Goal: Complete application form

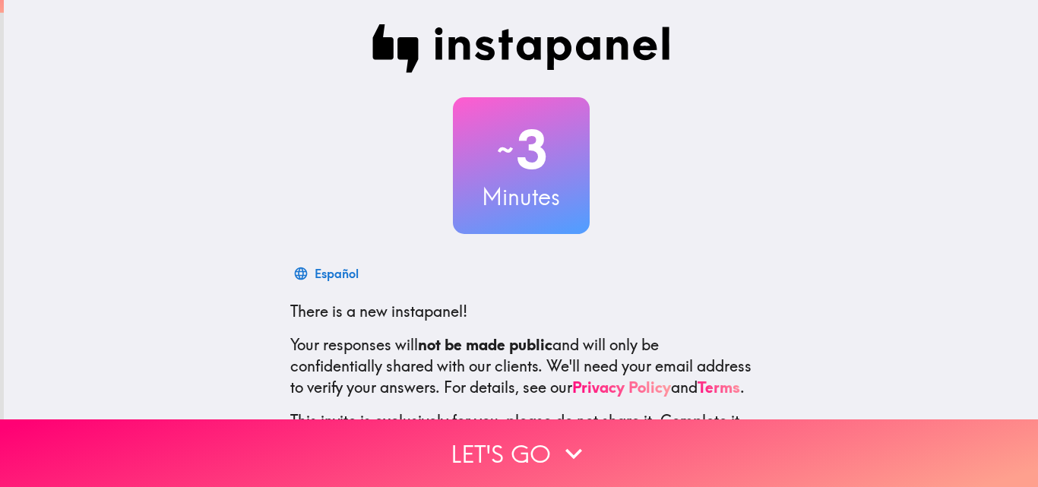
scroll to position [145, 0]
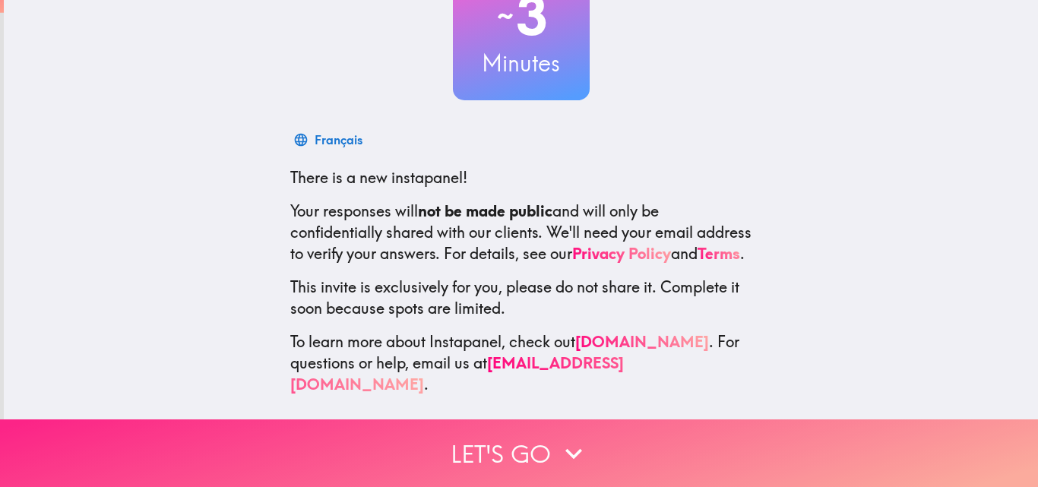
click at [546, 437] on button "Let's go" at bounding box center [519, 453] width 1038 height 68
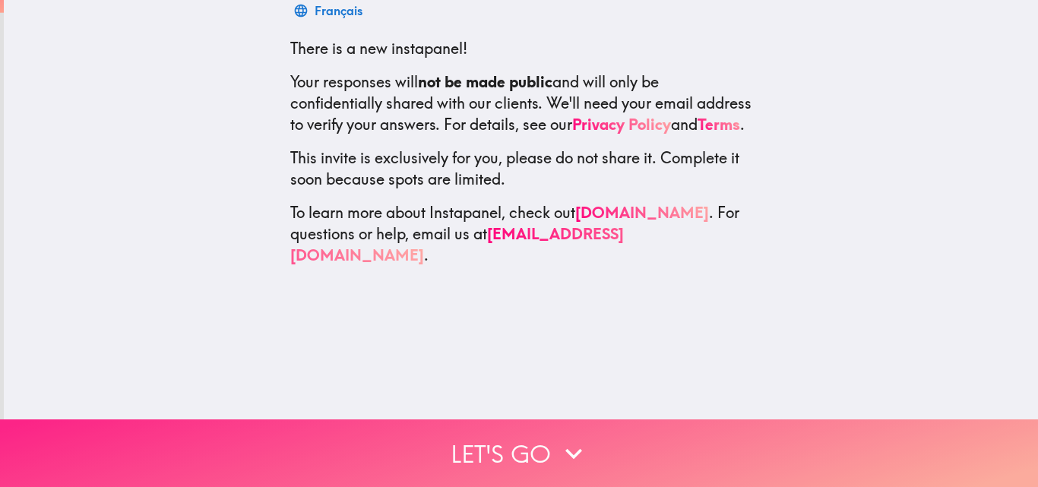
scroll to position [0, 0]
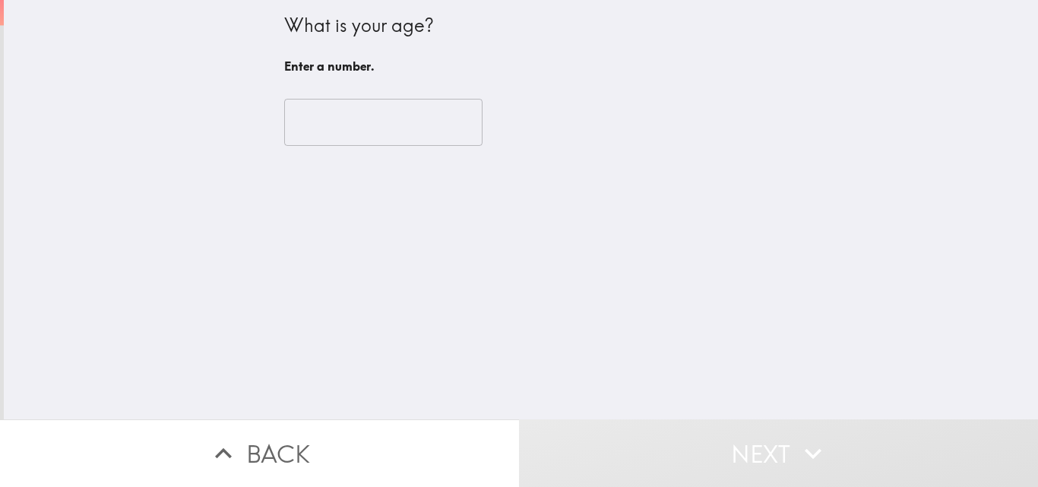
click at [312, 130] on input "number" at bounding box center [383, 122] width 198 height 47
click at [177, 181] on div "What is your age? Enter a number. ​" at bounding box center [521, 209] width 1034 height 419
click at [303, 115] on input "number" at bounding box center [383, 122] width 198 height 47
click at [321, 144] on input "number" at bounding box center [383, 122] width 198 height 47
click at [321, 122] on input "number" at bounding box center [383, 122] width 198 height 47
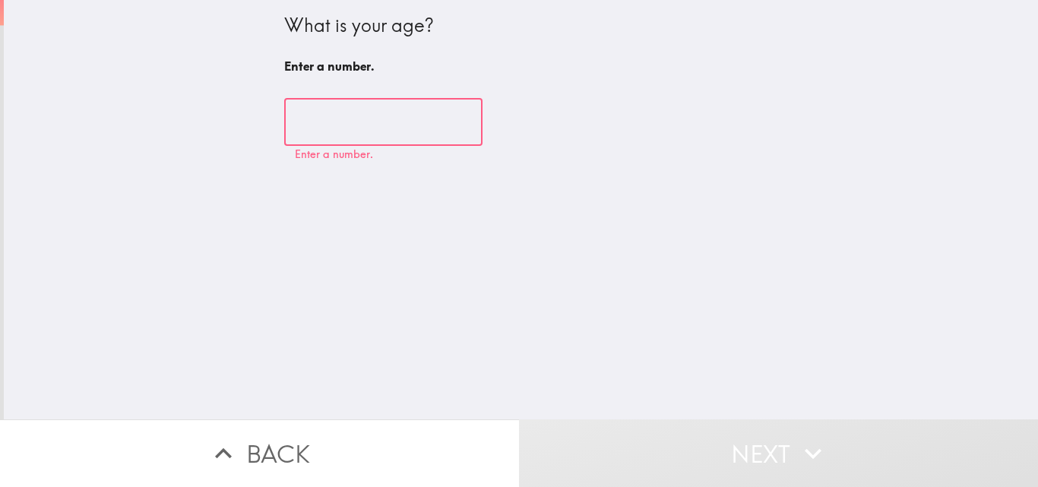
click at [309, 119] on input "number" at bounding box center [383, 122] width 198 height 47
click at [309, 116] on input "number" at bounding box center [383, 122] width 198 height 47
click at [301, 101] on input "number" at bounding box center [383, 122] width 198 height 47
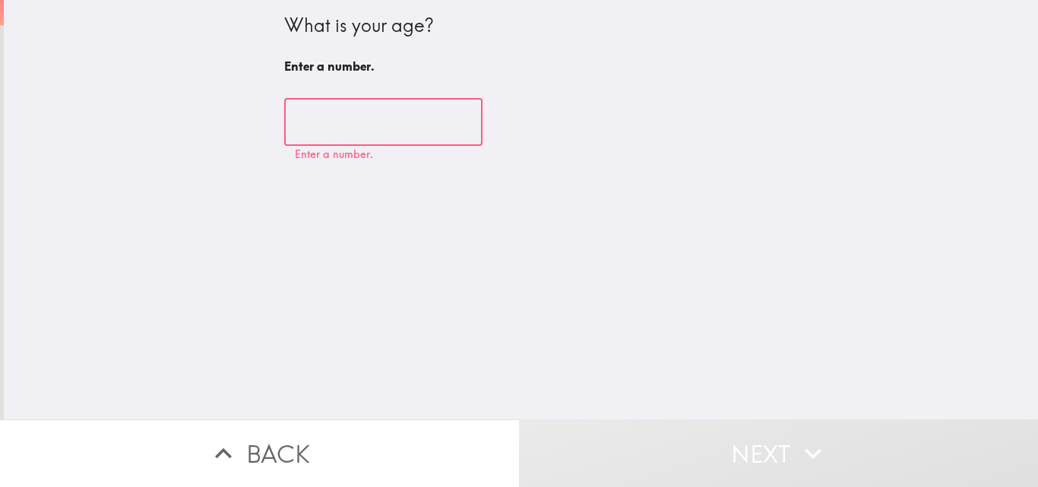
click at [296, 113] on input "number" at bounding box center [383, 122] width 198 height 47
click at [302, 116] on input "number" at bounding box center [383, 122] width 198 height 47
click at [304, 119] on input "number" at bounding box center [383, 122] width 198 height 47
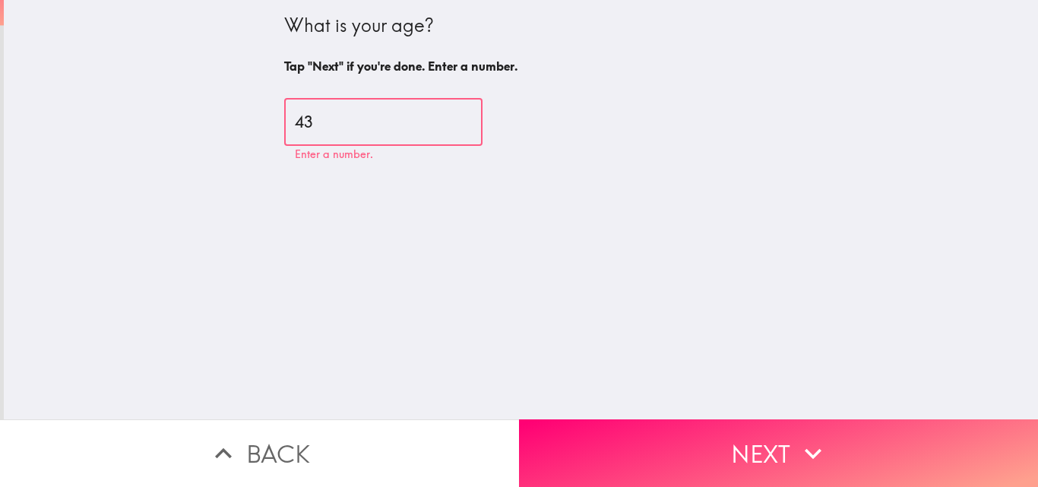
type input "43"
click at [117, 260] on div "What is your age? Tap "Next" if you're done. Enter a number. 43 ​" at bounding box center [521, 209] width 1034 height 419
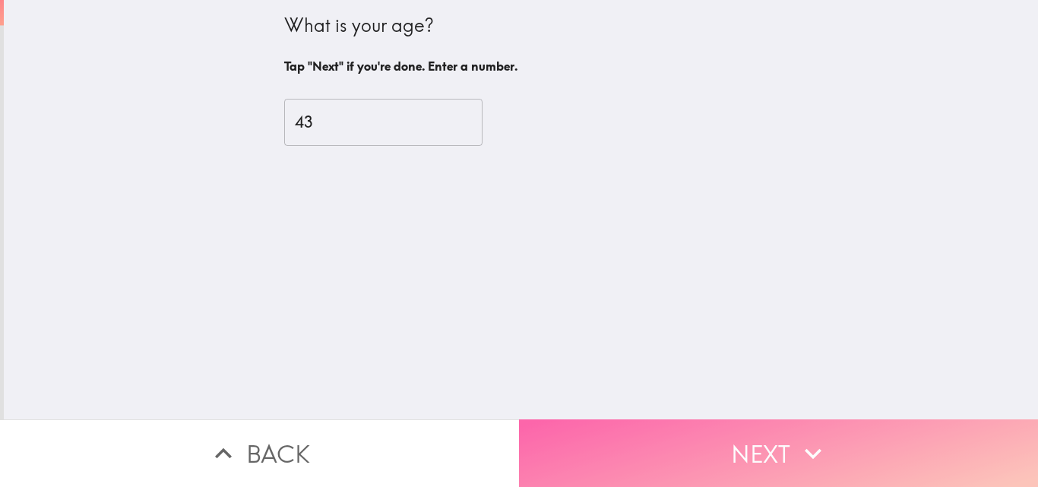
click at [758, 435] on button "Next" at bounding box center [778, 453] width 519 height 68
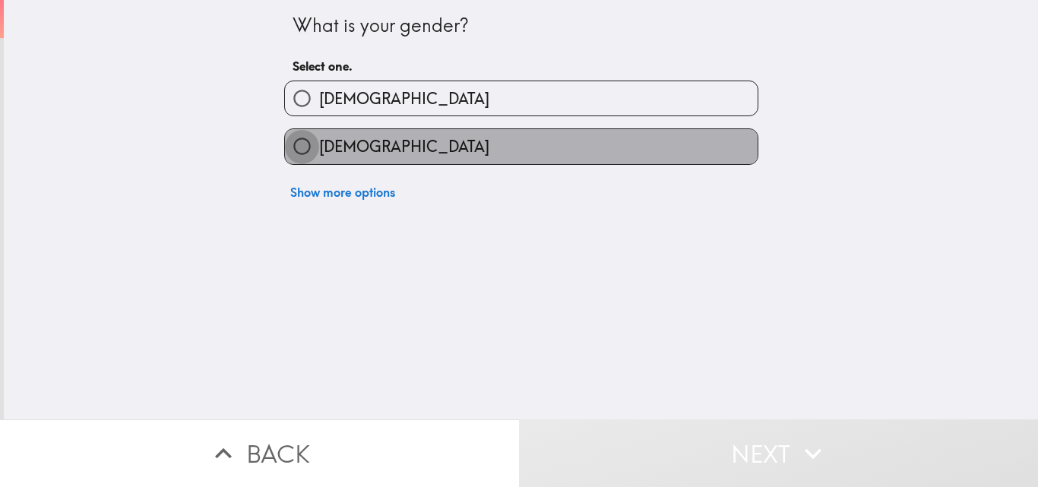
click at [293, 138] on input "[DEMOGRAPHIC_DATA]" at bounding box center [302, 146] width 34 height 34
radio input "true"
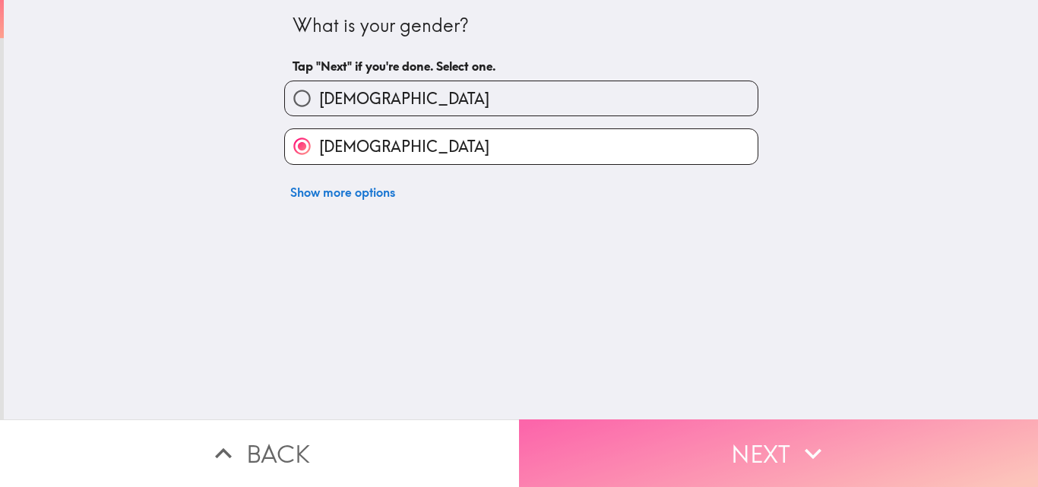
click at [787, 439] on button "Next" at bounding box center [778, 453] width 519 height 68
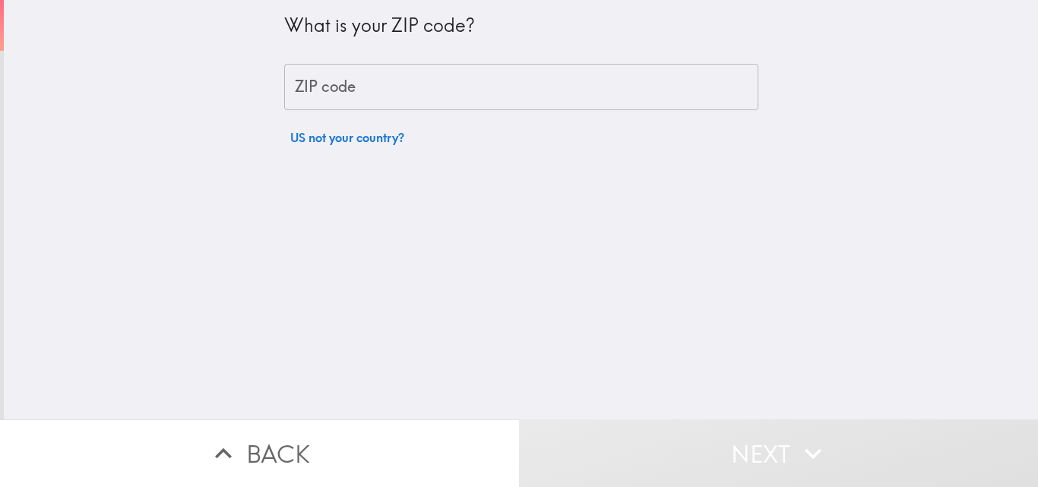
click at [293, 93] on input "ZIP code" at bounding box center [521, 87] width 474 height 47
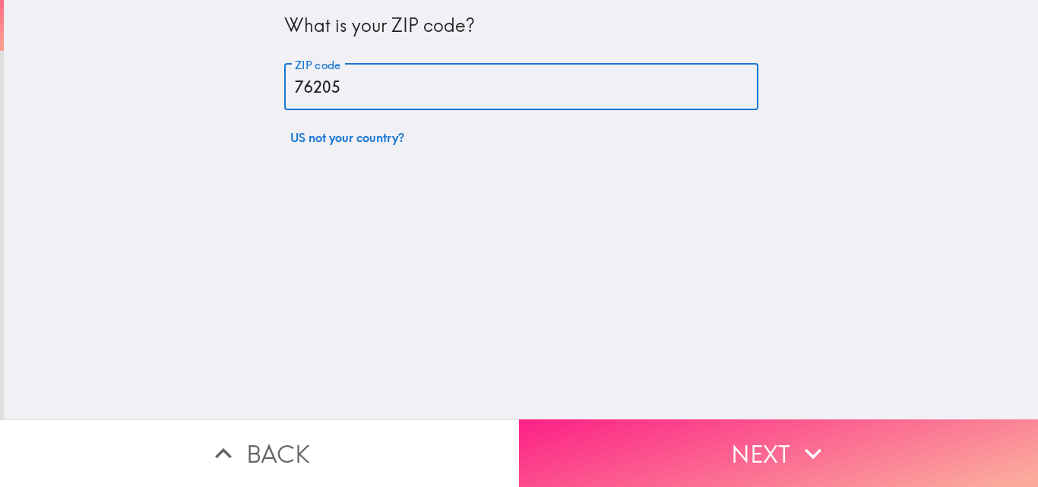
type input "76205"
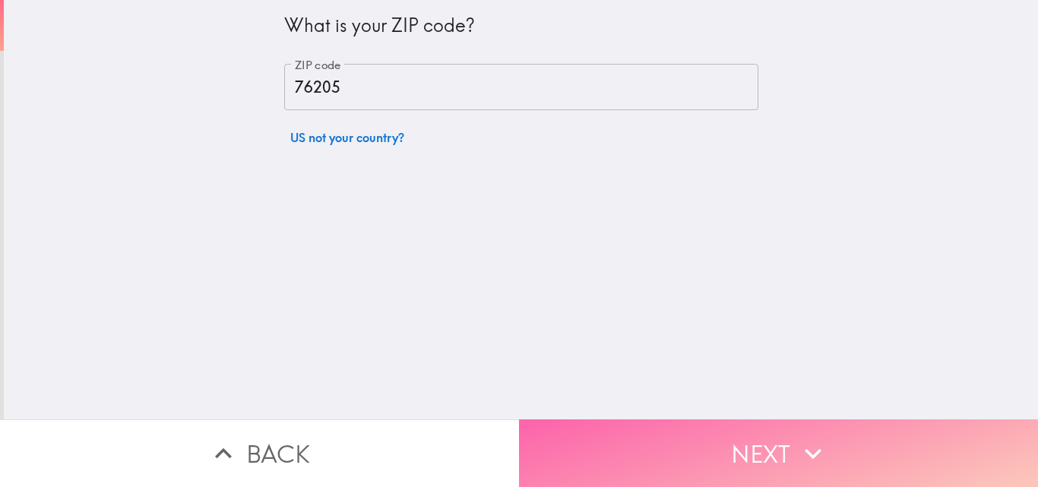
click at [726, 428] on button "Next" at bounding box center [778, 453] width 519 height 68
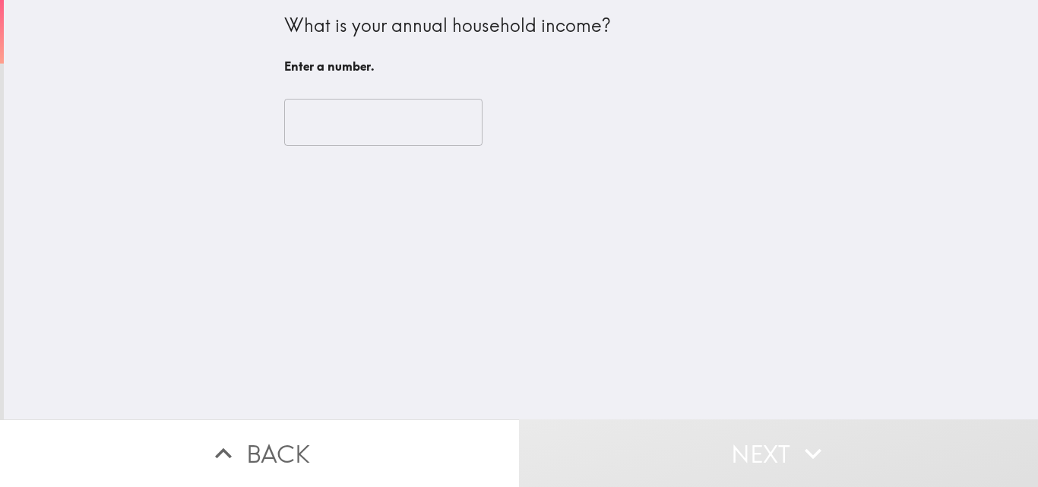
click at [301, 113] on input "number" at bounding box center [383, 122] width 198 height 47
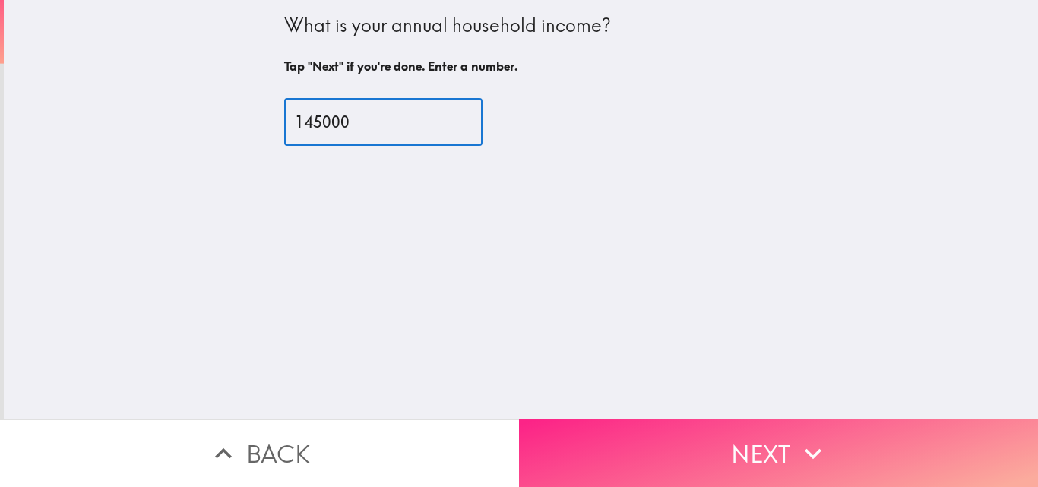
type input "145000"
click at [782, 445] on button "Next" at bounding box center [778, 453] width 519 height 68
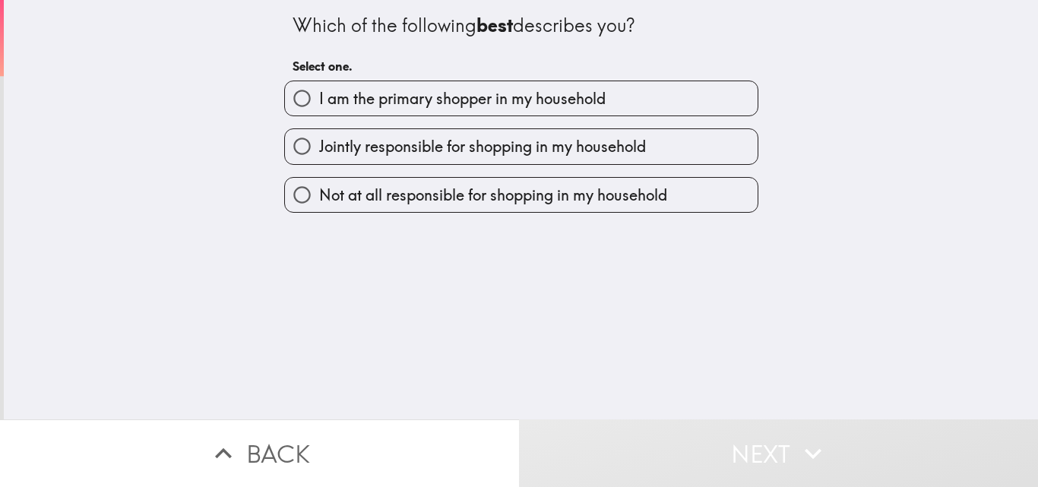
click at [292, 107] on input "I am the primary shopper in my household" at bounding box center [302, 98] width 34 height 34
radio input "true"
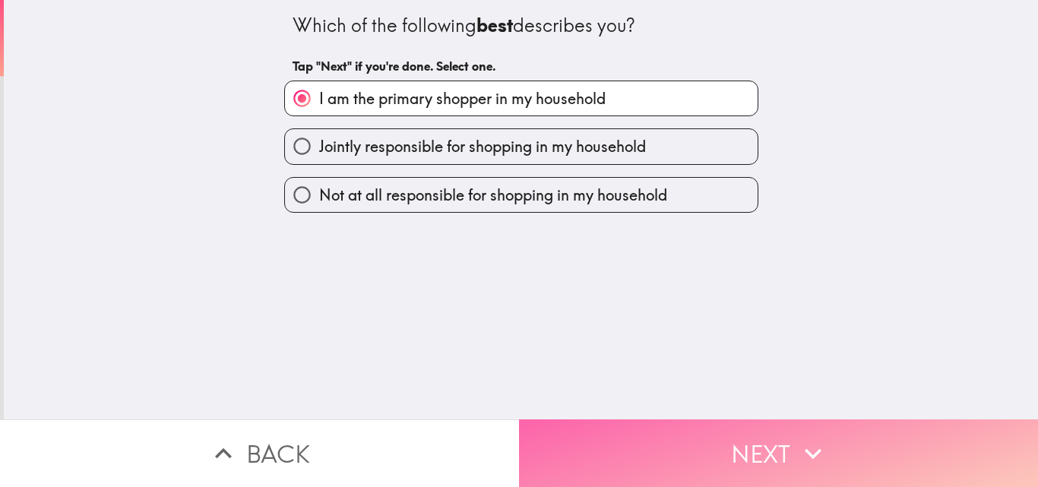
click at [768, 439] on button "Next" at bounding box center [778, 453] width 519 height 68
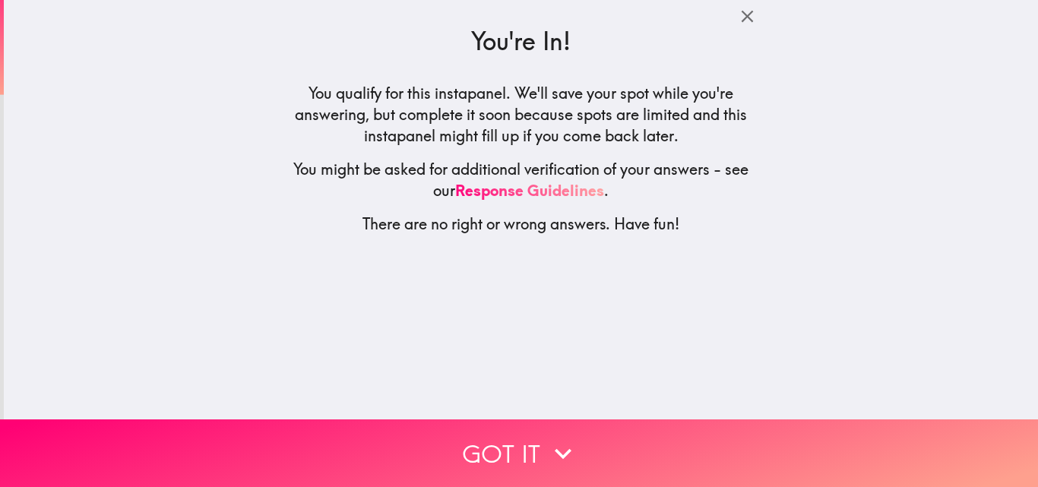
click at [146, 229] on div "You're In! You qualify for this instapanel. We'll save your spot while you're a…" at bounding box center [521, 209] width 1034 height 419
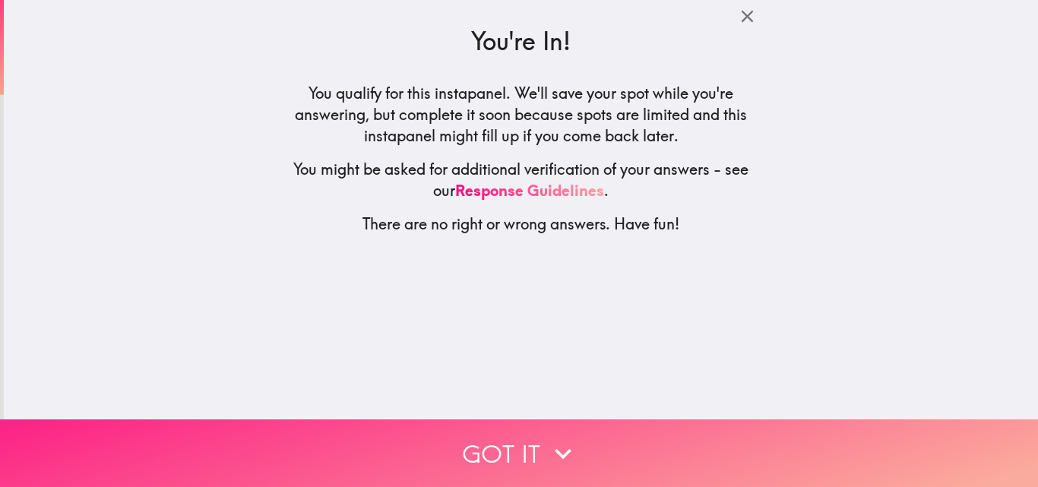
click at [742, 439] on button "Got it" at bounding box center [519, 453] width 1038 height 68
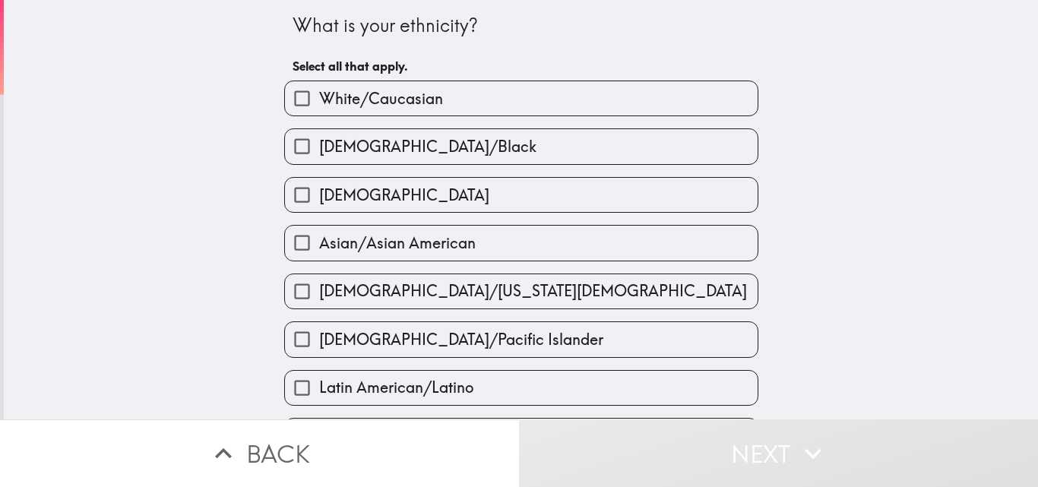
click at [300, 148] on input "[DEMOGRAPHIC_DATA]/Black" at bounding box center [302, 146] width 34 height 34
checkbox input "true"
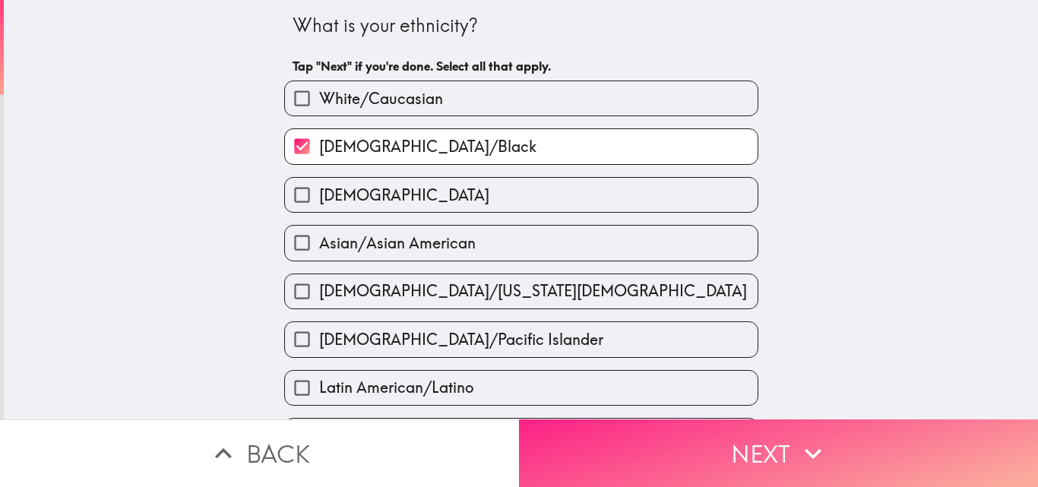
click at [860, 446] on button "Next" at bounding box center [778, 453] width 519 height 68
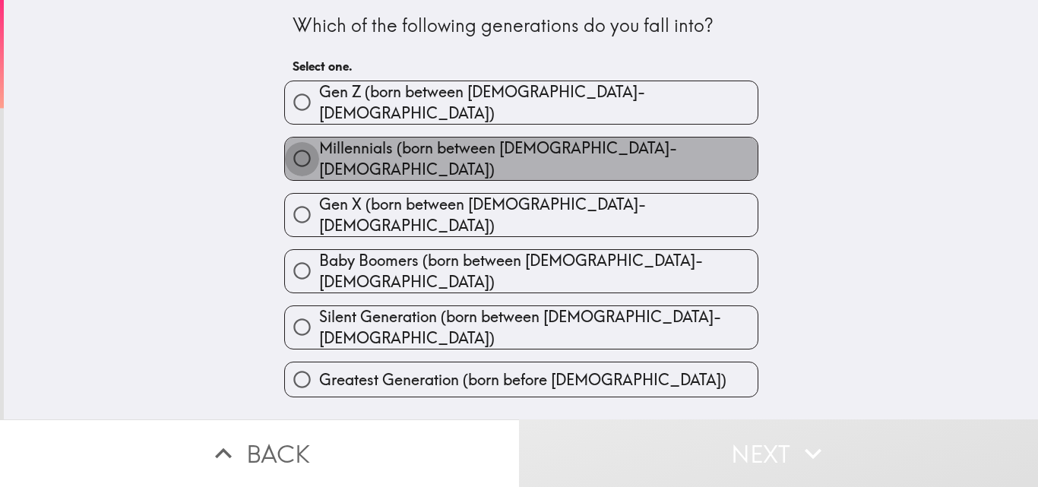
click at [294, 152] on input "Millennials (born between [DEMOGRAPHIC_DATA]-[DEMOGRAPHIC_DATA])" at bounding box center [302, 158] width 34 height 34
radio input "true"
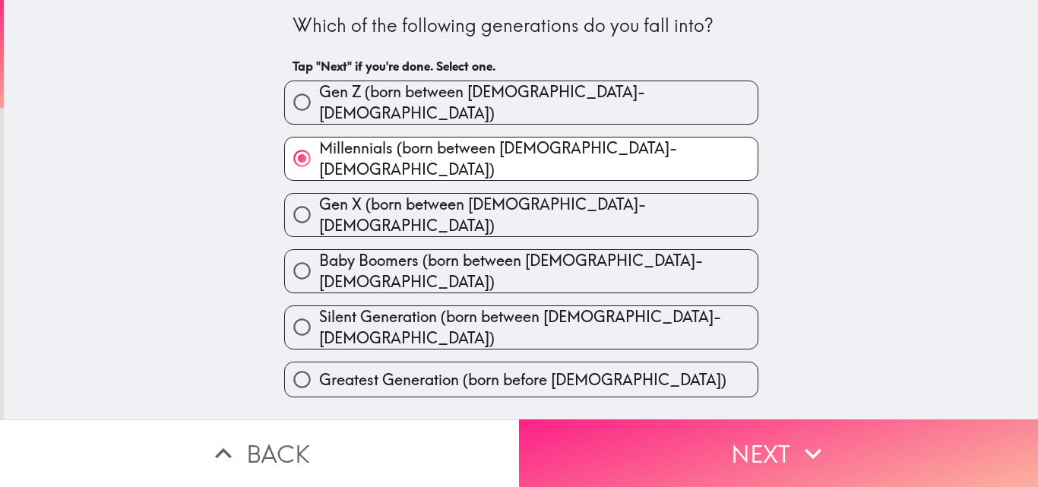
click at [796, 444] on icon "button" at bounding box center [812, 453] width 33 height 33
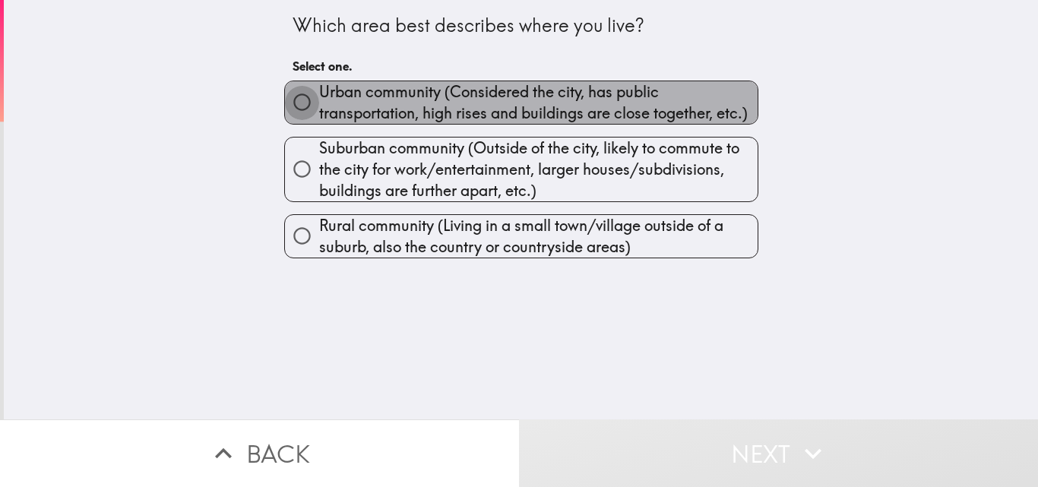
click at [294, 105] on input "Urban community (Considered the city, has public transportation, high rises and…" at bounding box center [302, 102] width 34 height 34
radio input "true"
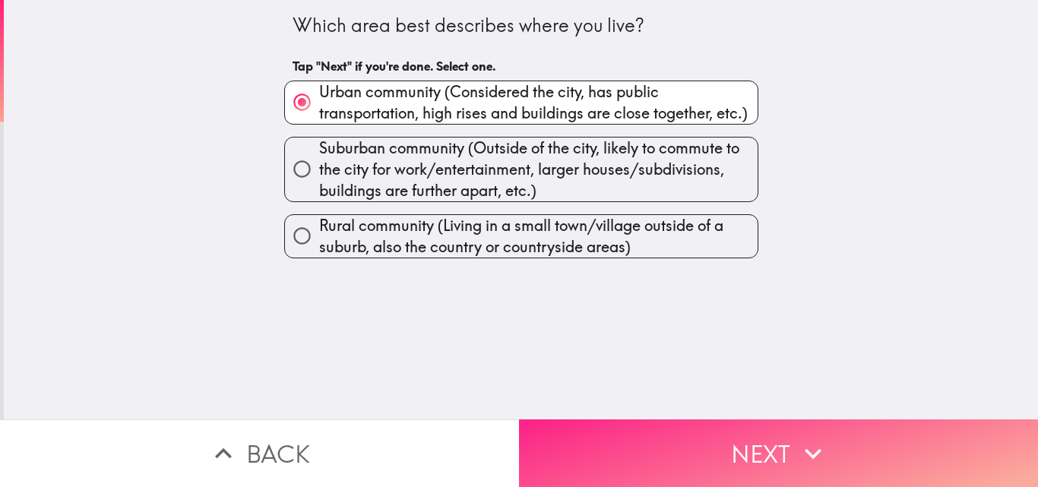
click at [789, 441] on button "Next" at bounding box center [778, 453] width 519 height 68
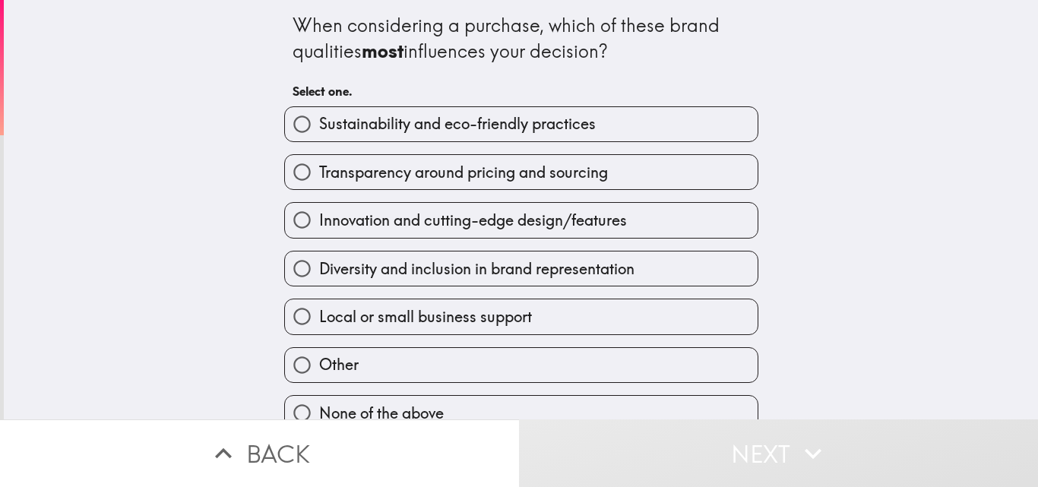
click at [296, 132] on input "Sustainability and eco-friendly practices" at bounding box center [302, 124] width 34 height 34
radio input "true"
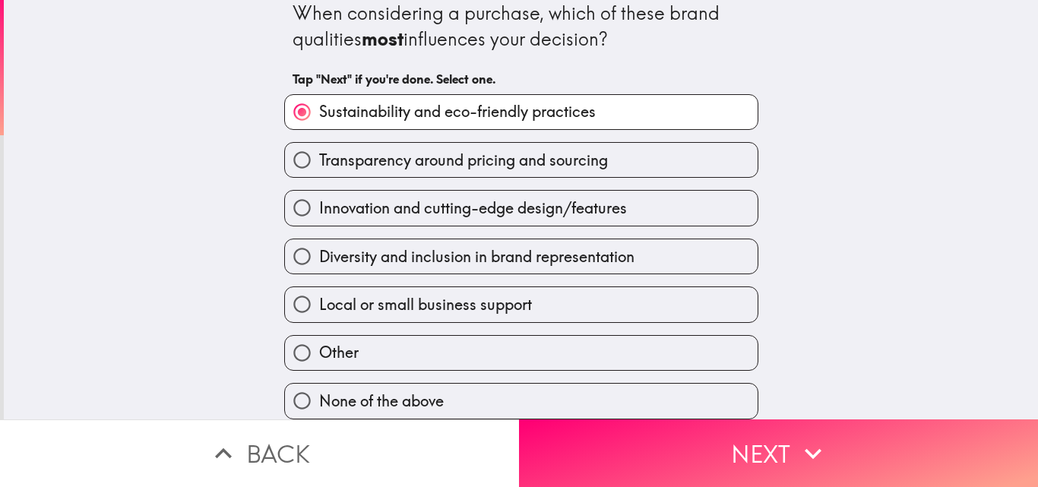
scroll to position [24, 0]
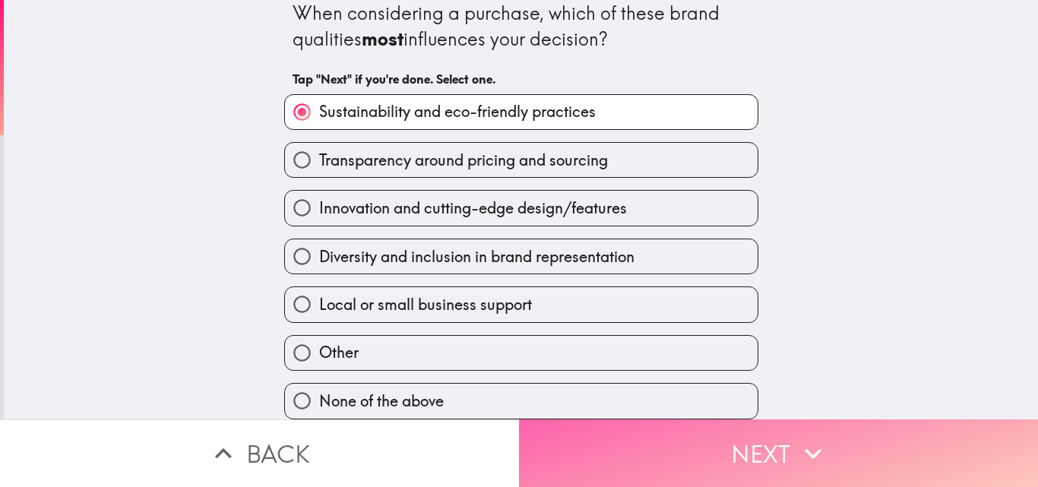
click at [746, 452] on button "Next" at bounding box center [778, 453] width 519 height 68
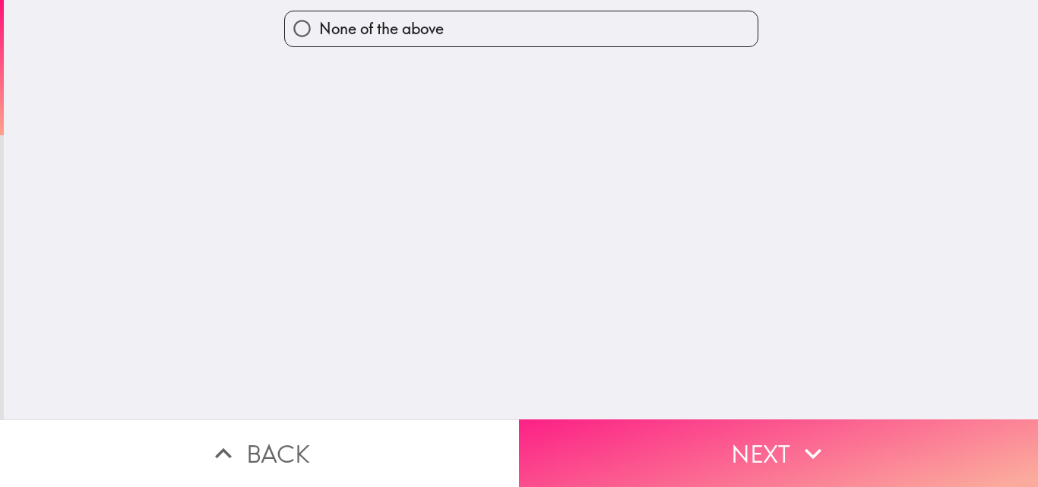
scroll to position [0, 0]
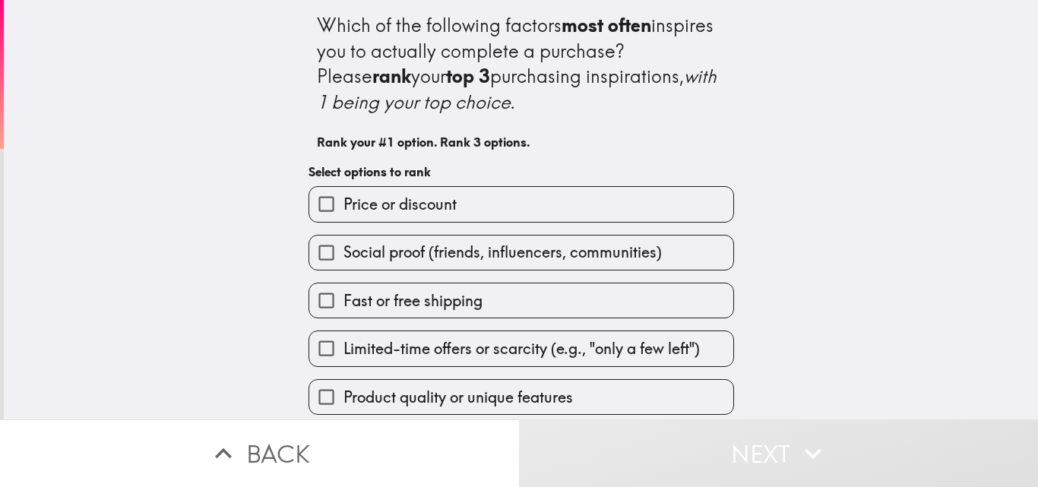
click at [924, 304] on div "Which of the following factors most often inspires you to actually complete a p…" at bounding box center [521, 209] width 1034 height 419
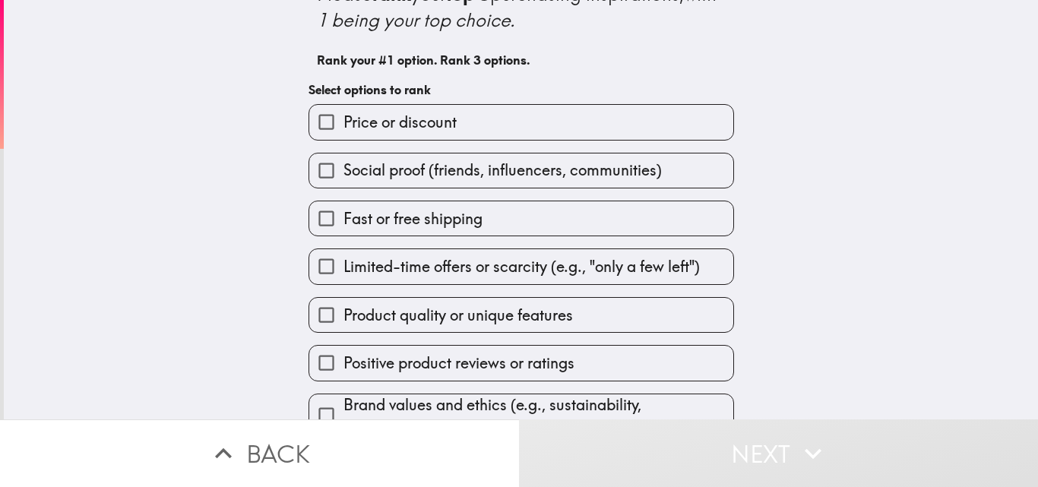
scroll to position [112, 0]
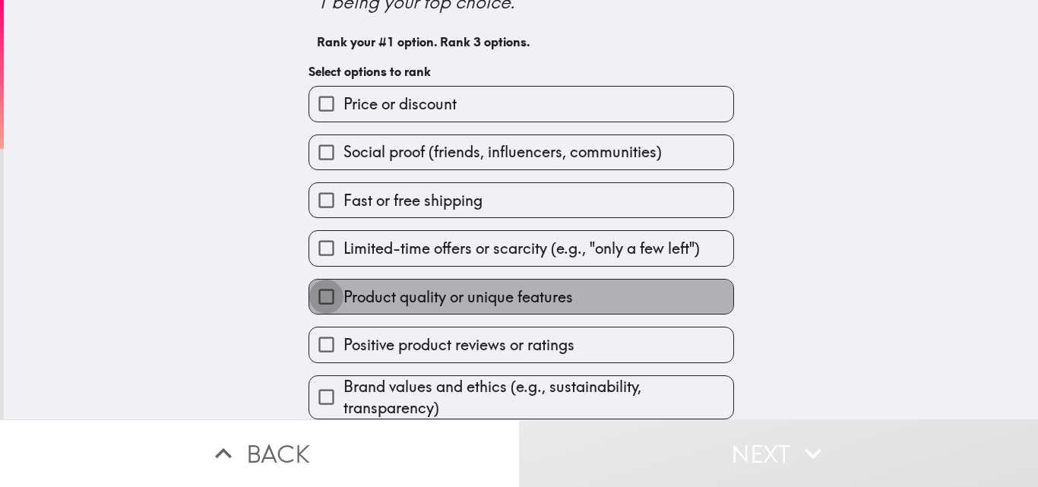
click at [328, 283] on input "Product quality or unique features" at bounding box center [326, 297] width 34 height 34
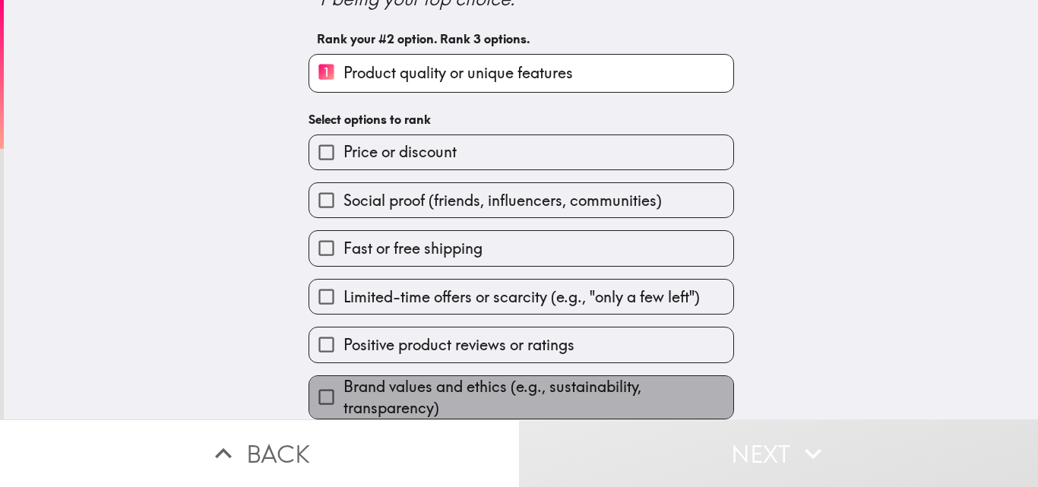
click at [349, 377] on span "Brand values and ethics (e.g., sustainability, transparency)" at bounding box center [538, 397] width 390 height 43
click at [343, 380] on input "Brand values and ethics (e.g., sustainability, transparency)" at bounding box center [326, 397] width 34 height 34
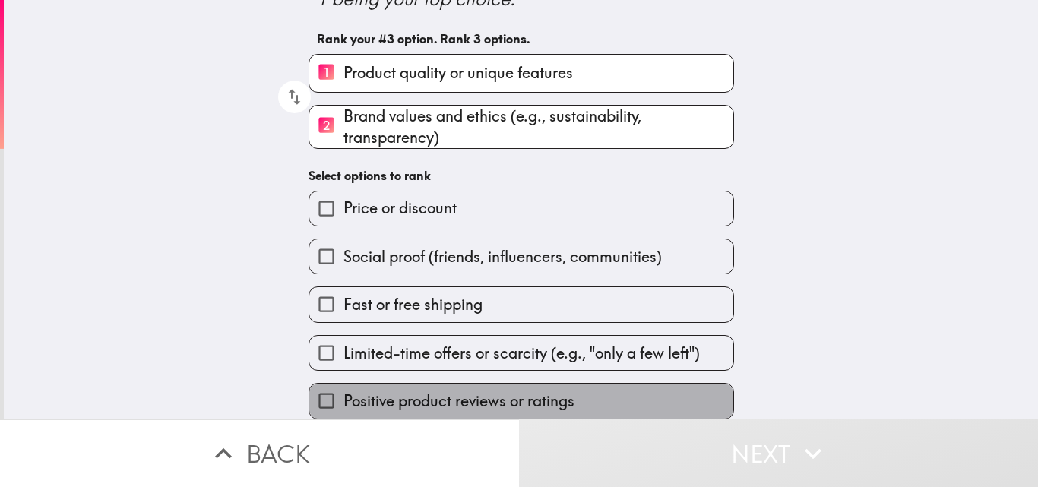
click at [343, 391] on span "Positive product reviews or ratings" at bounding box center [458, 401] width 231 height 21
click at [342, 385] on input "Positive product reviews or ratings" at bounding box center [326, 401] width 34 height 34
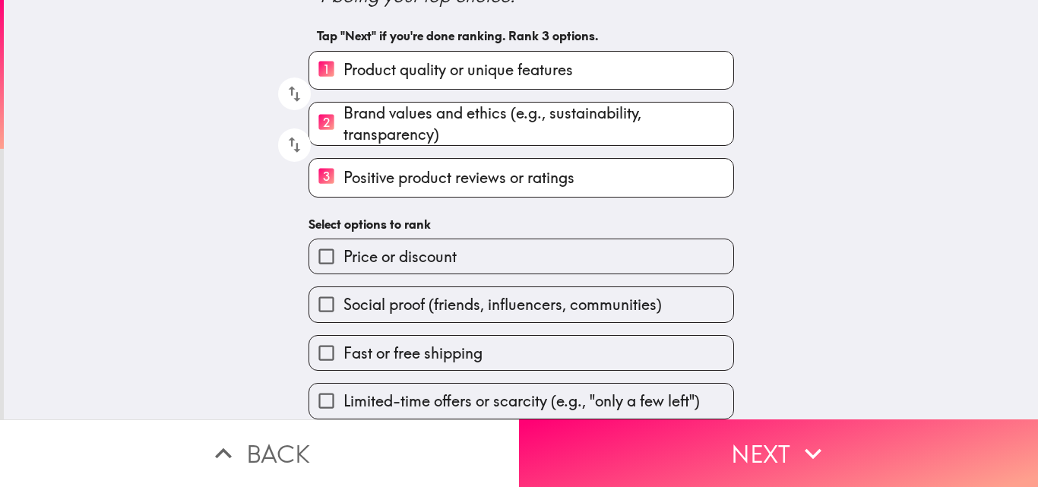
scroll to position [114, 0]
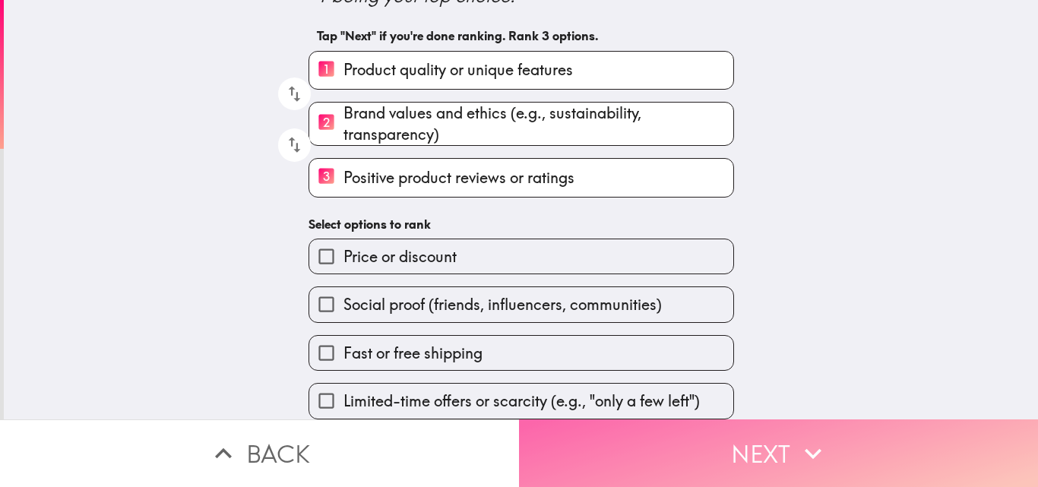
click at [764, 452] on button "Next" at bounding box center [778, 453] width 519 height 68
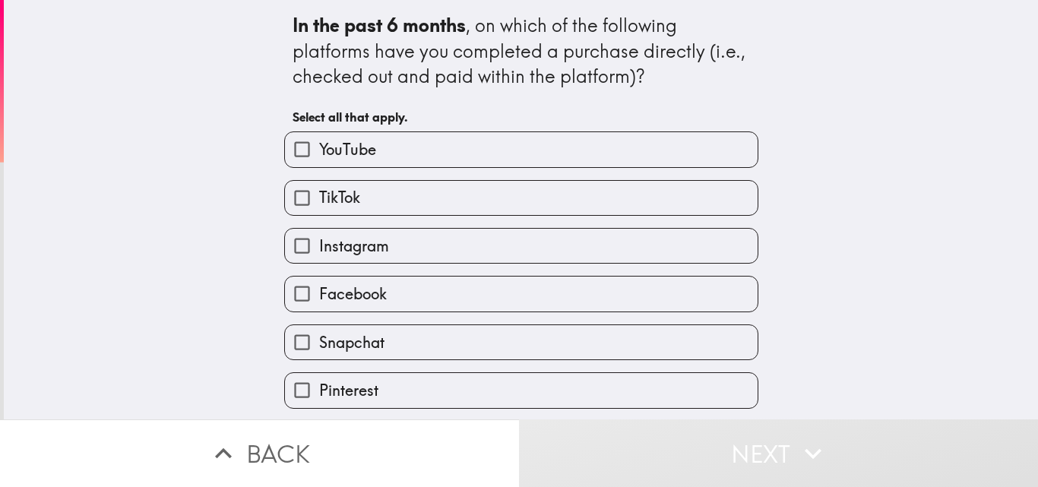
click at [160, 168] on div "In the past 6 months , on which of the following platforms have you completed a…" at bounding box center [521, 209] width 1034 height 419
click at [914, 312] on div "In the past 6 months , on which of the following platforms have you completed a…" at bounding box center [521, 209] width 1034 height 419
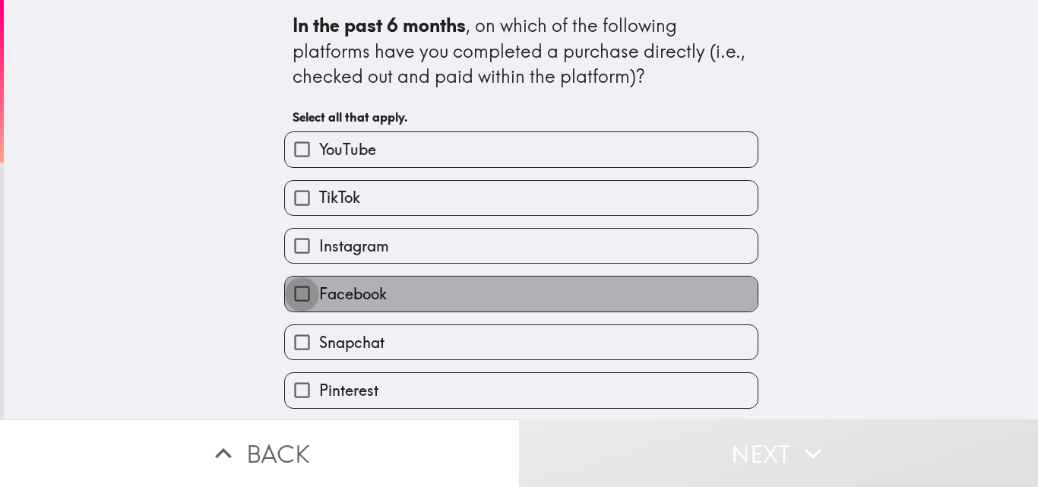
click at [299, 294] on input "Facebook" at bounding box center [302, 294] width 34 height 34
checkbox input "true"
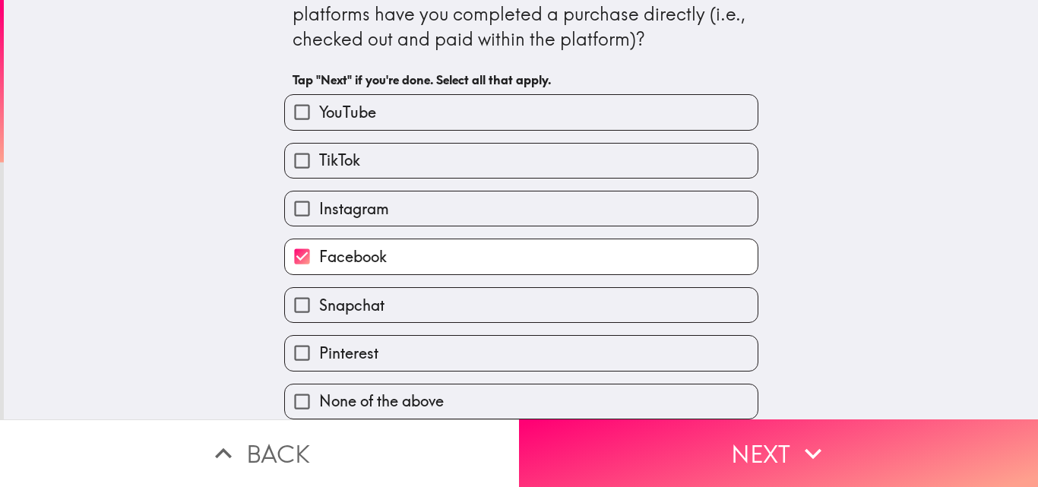
scroll to position [49, 0]
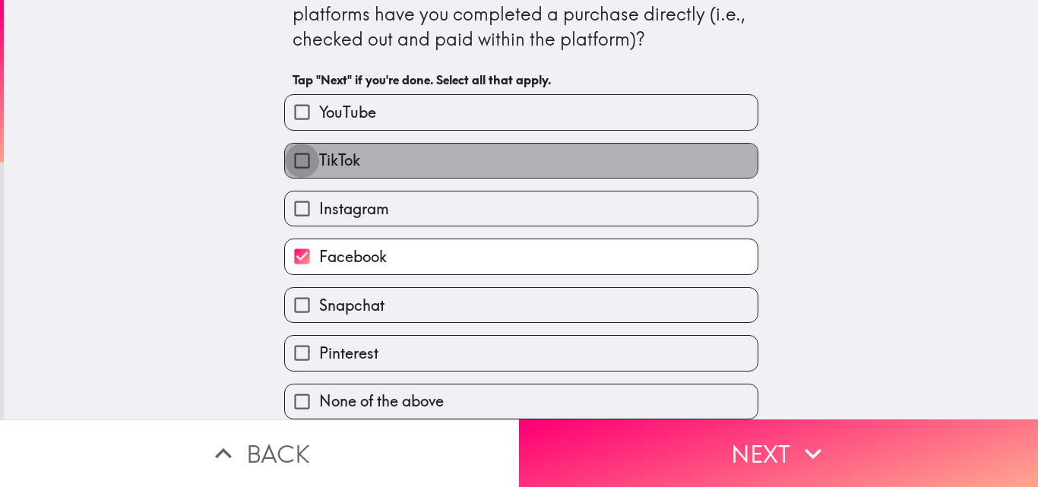
click at [297, 150] on input "TikTok" at bounding box center [302, 161] width 34 height 34
checkbox input "true"
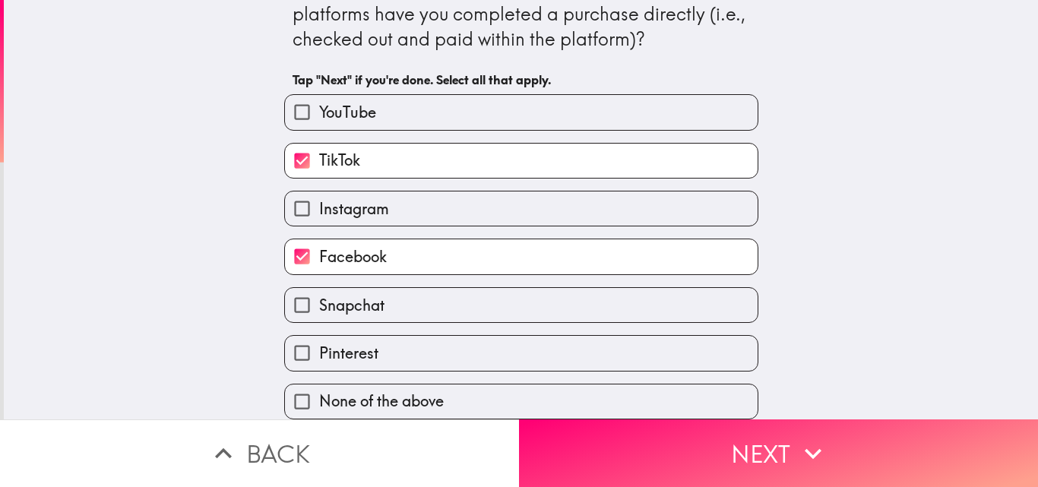
click at [208, 204] on div "In the past 6 months , on which of the following platforms have you completed a…" at bounding box center [521, 172] width 1034 height 419
click at [299, 102] on input "YouTube" at bounding box center [302, 112] width 34 height 34
checkbox input "true"
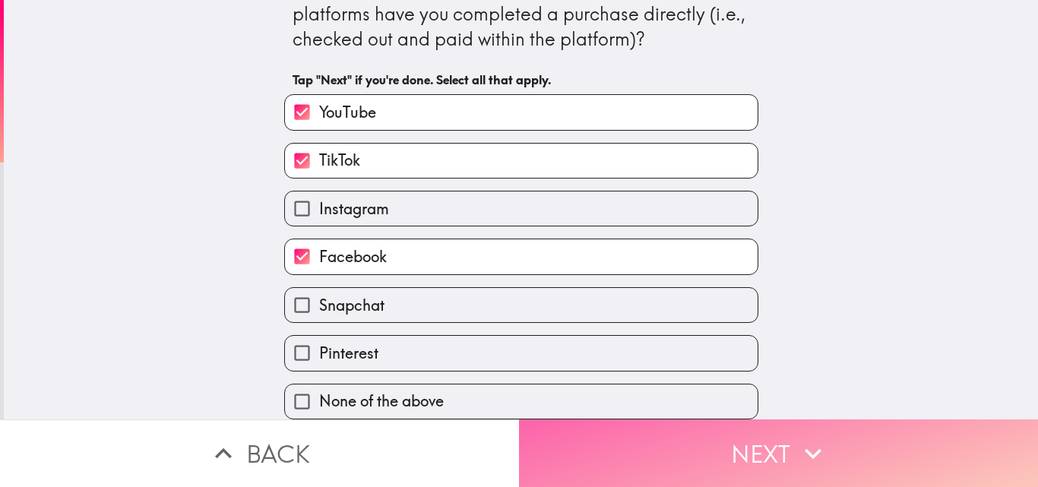
click at [783, 430] on button "Next" at bounding box center [778, 453] width 519 height 68
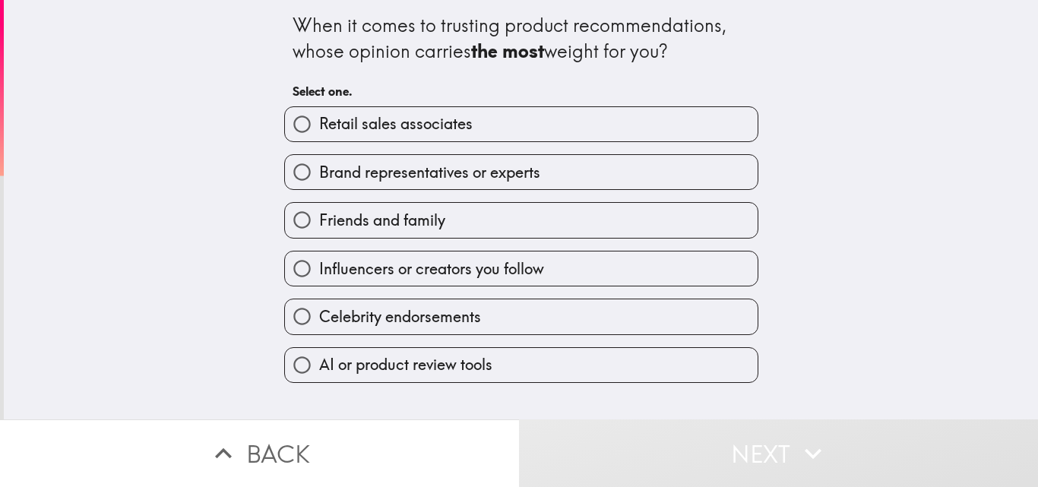
click at [200, 175] on div "When it comes to trusting product recommendations, whose opinion carries the mo…" at bounding box center [521, 209] width 1034 height 419
click at [925, 332] on div "When it comes to trusting product recommendations, whose opinion carries the mo…" at bounding box center [521, 209] width 1034 height 419
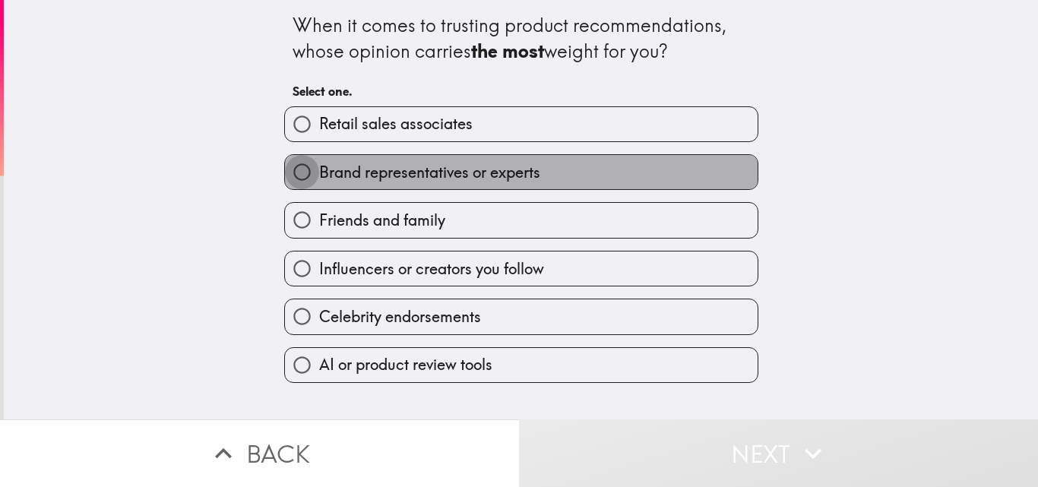
click at [295, 166] on input "Brand representatives or experts" at bounding box center [302, 172] width 34 height 34
radio input "true"
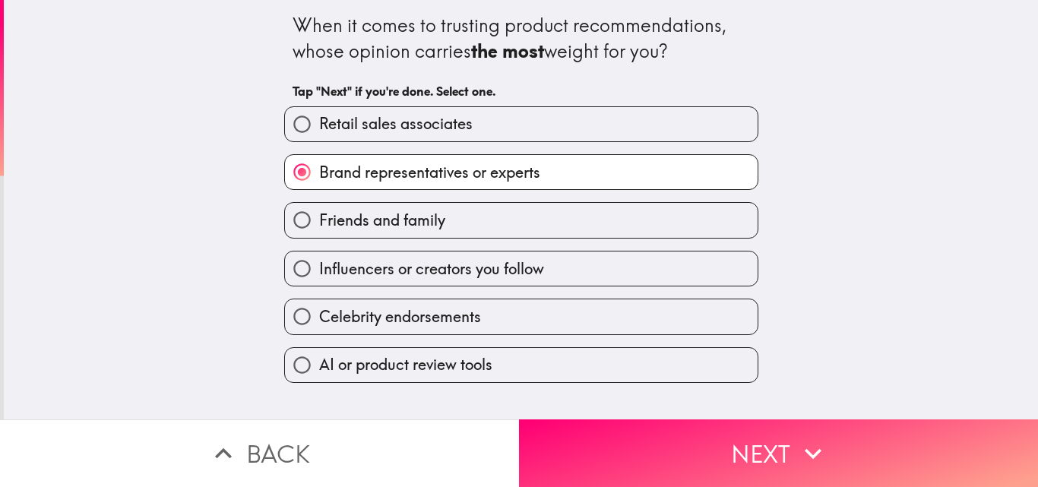
click at [295, 356] on input "AI or product review tools" at bounding box center [302, 365] width 34 height 34
radio input "true"
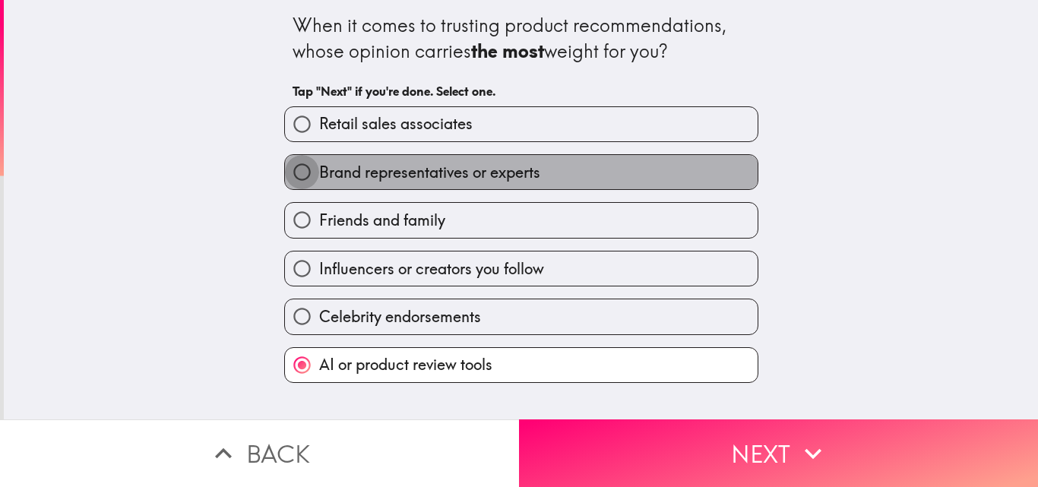
click at [293, 172] on input "Brand representatives or experts" at bounding box center [302, 172] width 34 height 34
radio input "true"
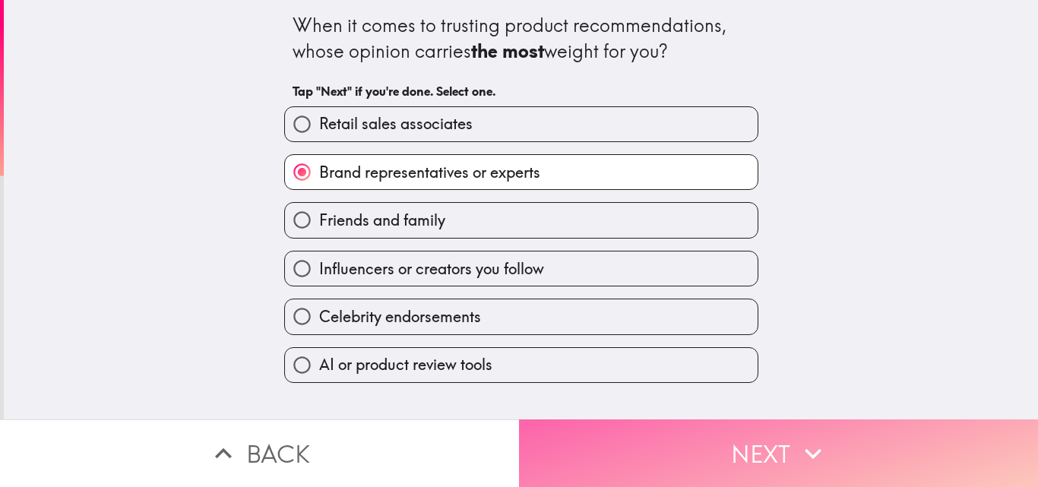
click at [770, 443] on button "Next" at bounding box center [778, 453] width 519 height 68
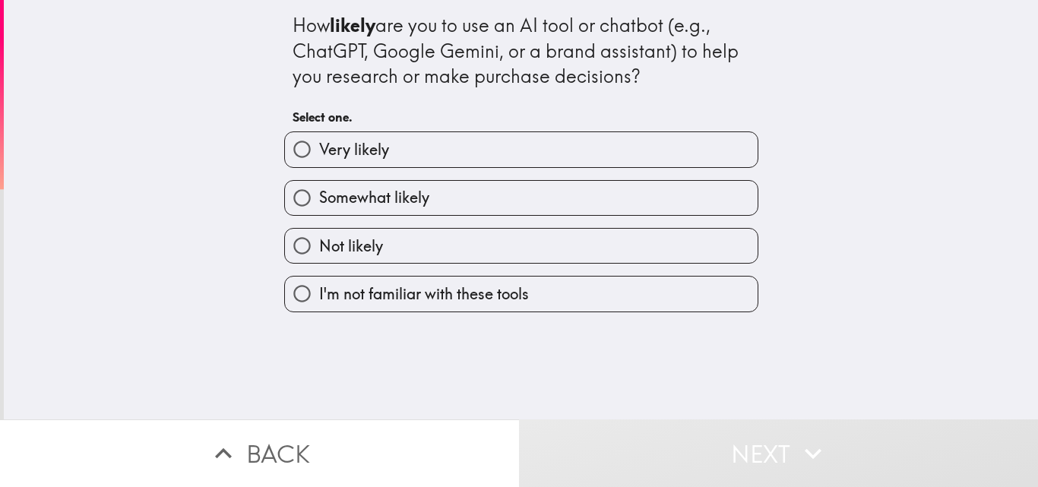
click at [290, 144] on input "Very likely" at bounding box center [302, 149] width 34 height 34
radio input "true"
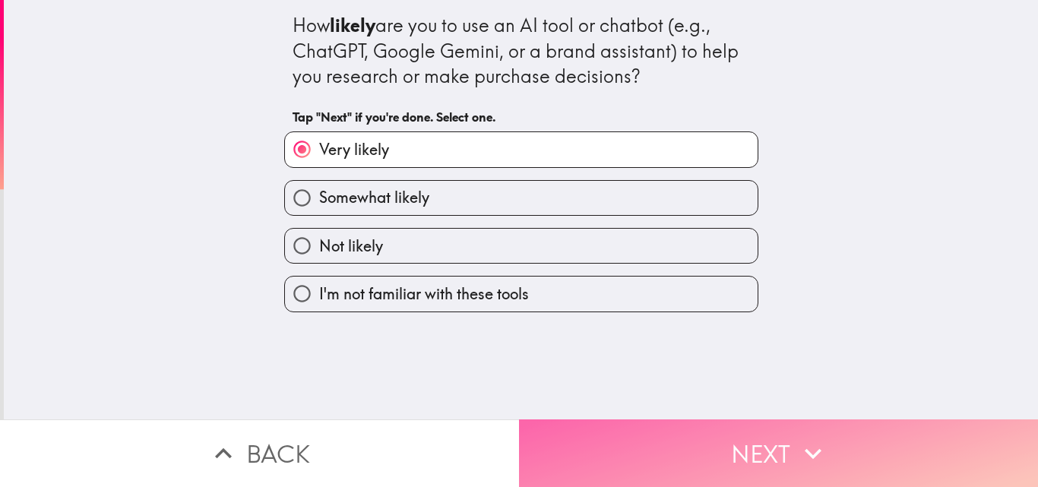
click at [764, 441] on button "Next" at bounding box center [778, 453] width 519 height 68
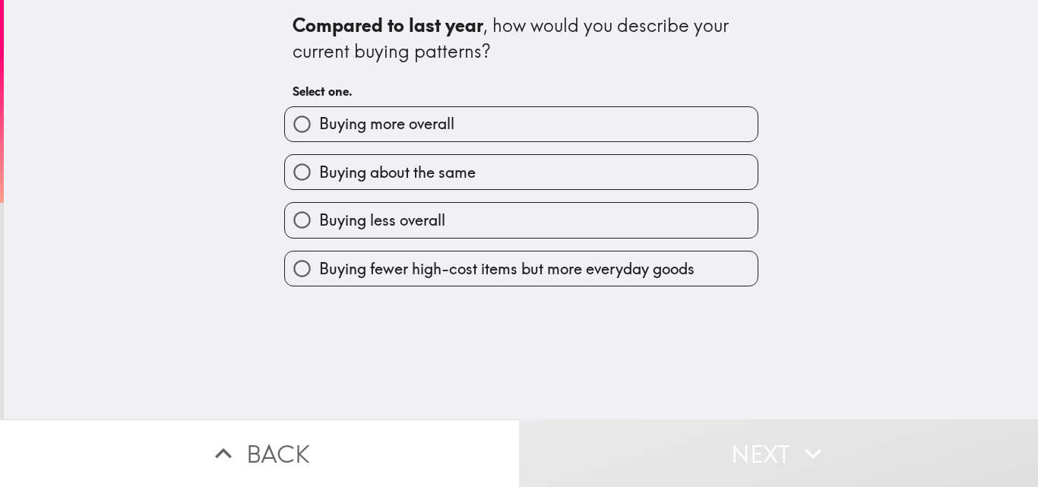
click at [290, 123] on input "Buying more overall" at bounding box center [302, 124] width 34 height 34
radio input "true"
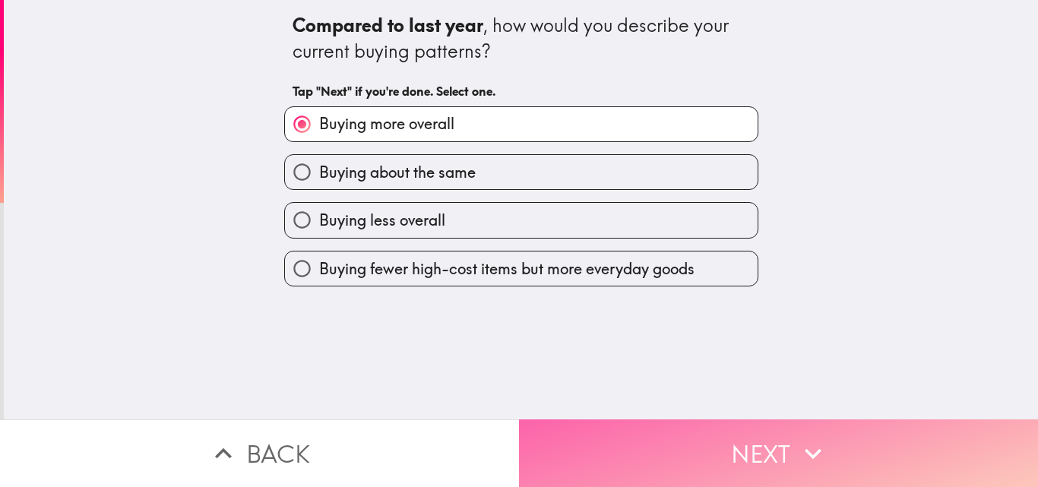
click at [766, 438] on button "Next" at bounding box center [778, 453] width 519 height 68
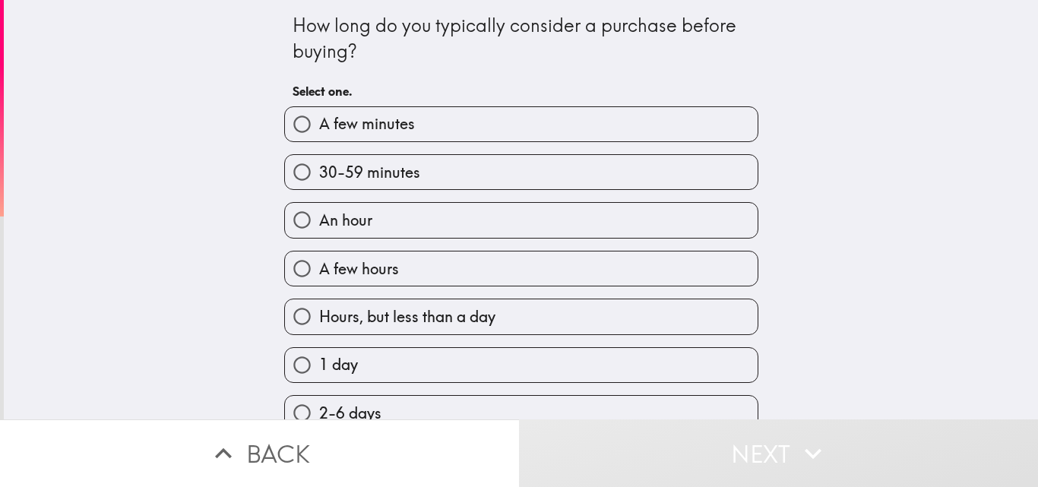
click at [928, 345] on div "How long do you typically consider a purchase before buying? Select one. A few …" at bounding box center [521, 209] width 1034 height 419
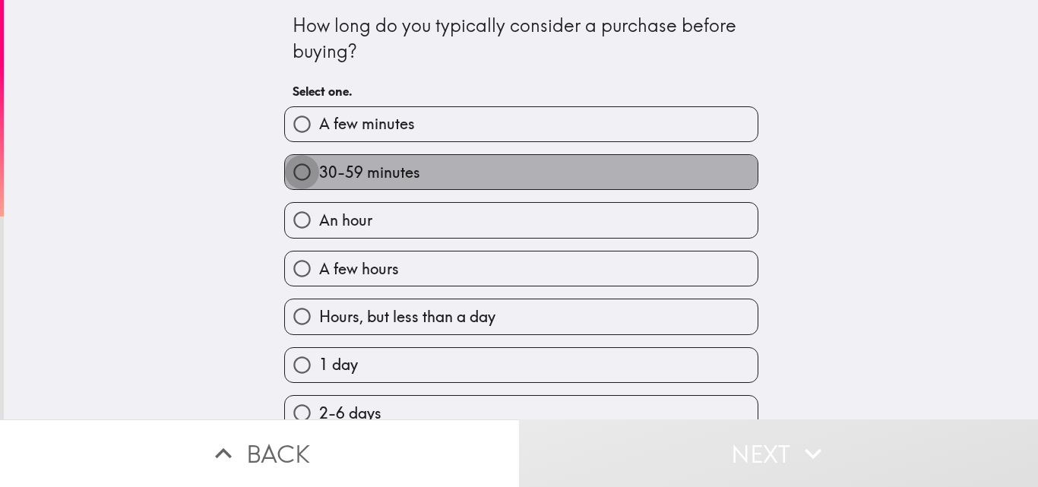
click at [292, 164] on input "30-59 minutes" at bounding box center [302, 172] width 34 height 34
radio input "true"
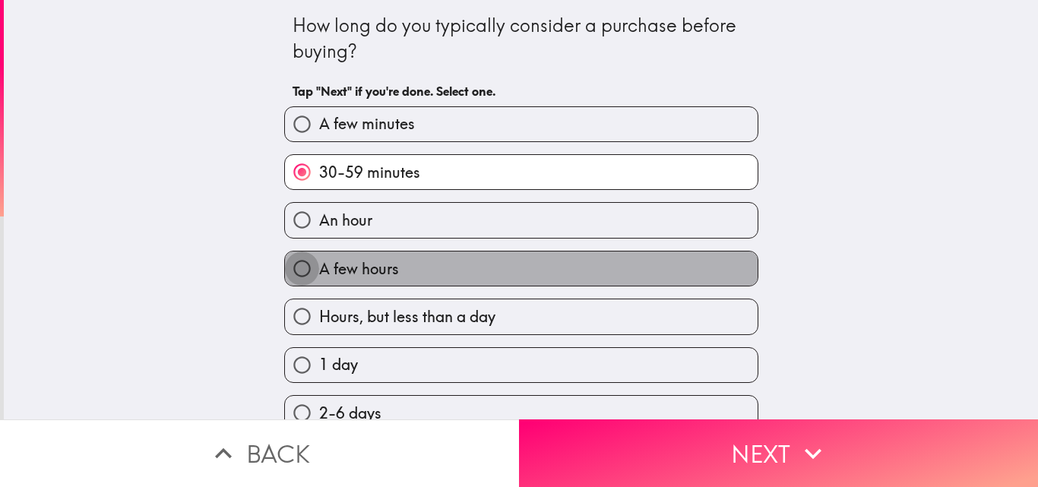
click at [295, 262] on input "A few hours" at bounding box center [302, 269] width 34 height 34
radio input "true"
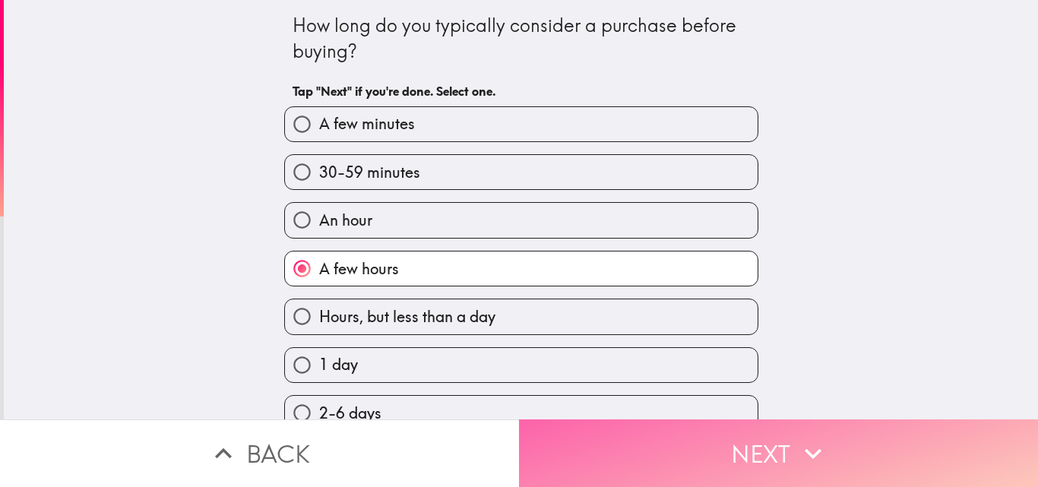
click at [821, 441] on icon "button" at bounding box center [812, 453] width 33 height 33
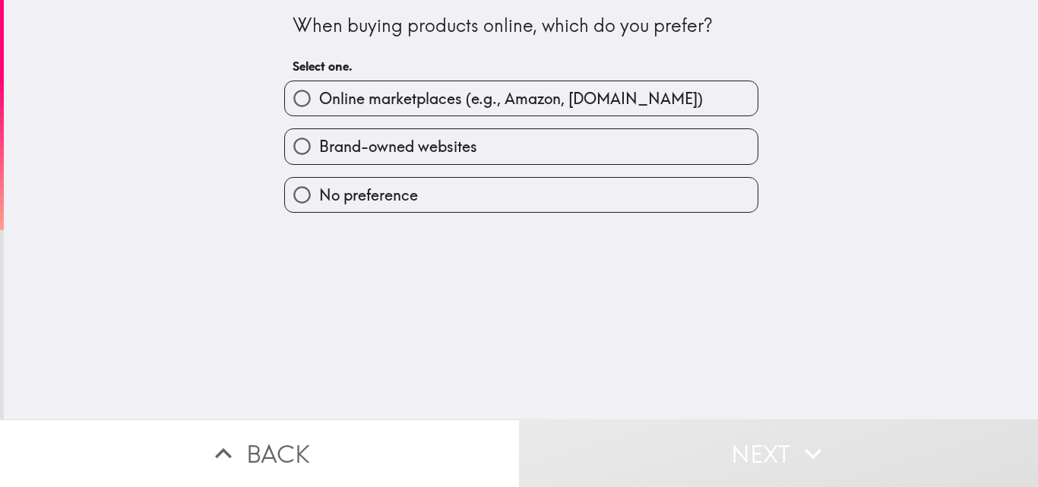
click at [292, 109] on input "Online marketplaces (e.g., Amazon, [DOMAIN_NAME])" at bounding box center [302, 98] width 34 height 34
radio input "true"
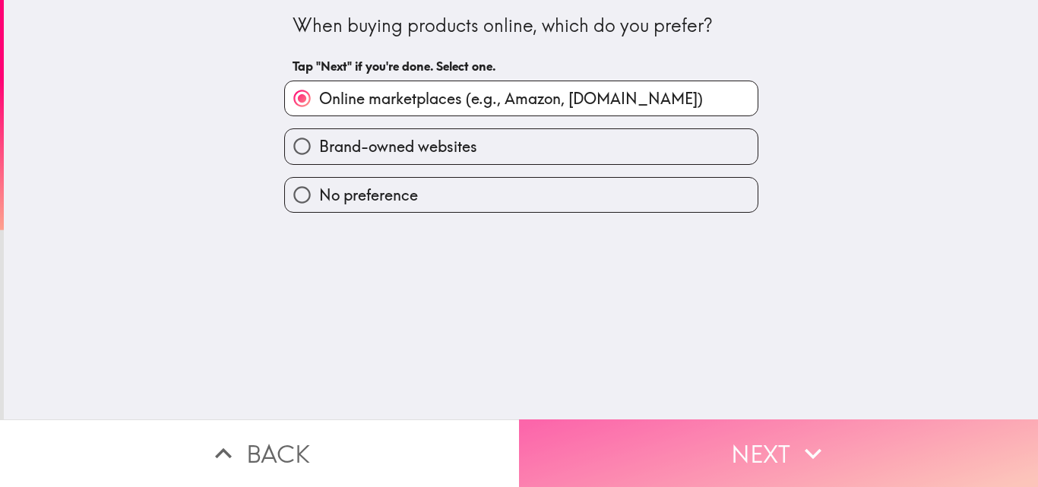
click at [754, 441] on button "Next" at bounding box center [778, 453] width 519 height 68
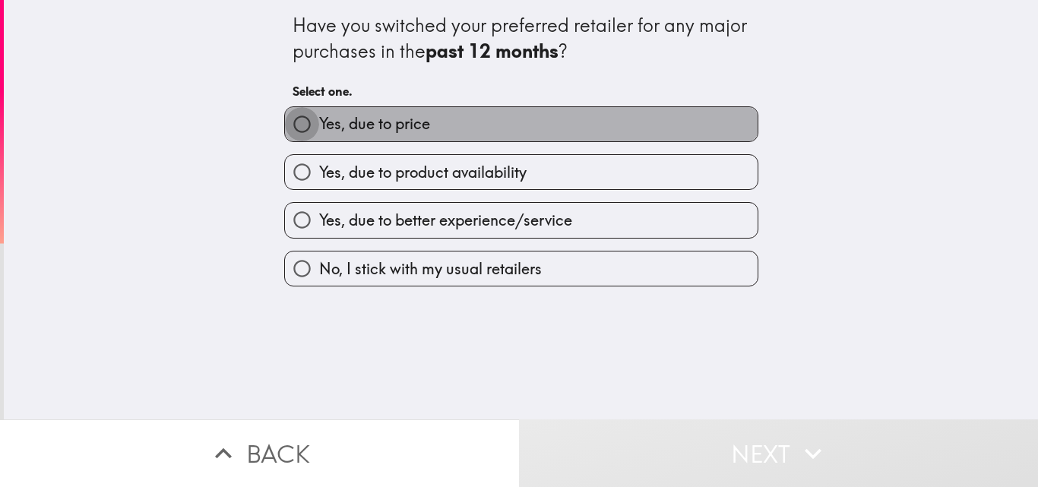
click at [293, 129] on input "Yes, due to price" at bounding box center [302, 124] width 34 height 34
radio input "true"
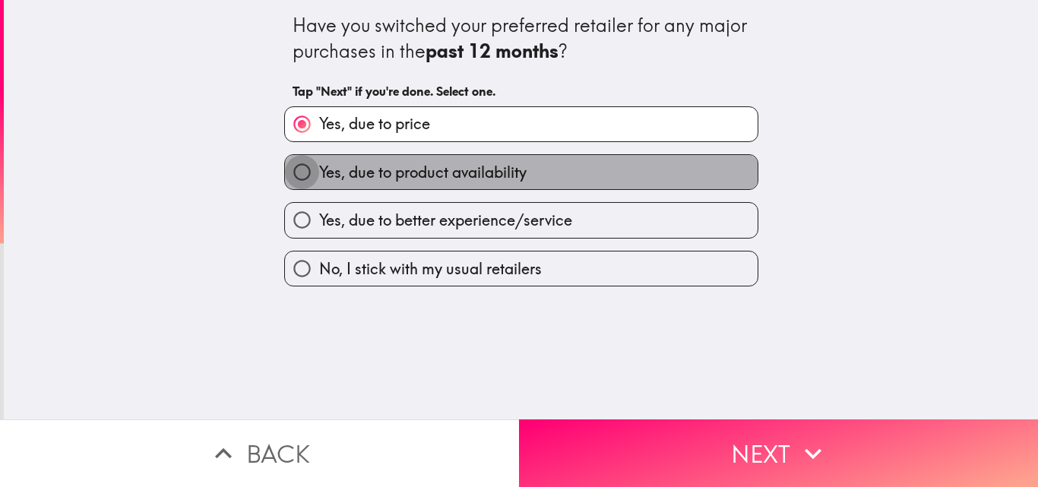
click at [305, 164] on input "Yes, due to product availability" at bounding box center [302, 172] width 34 height 34
radio input "true"
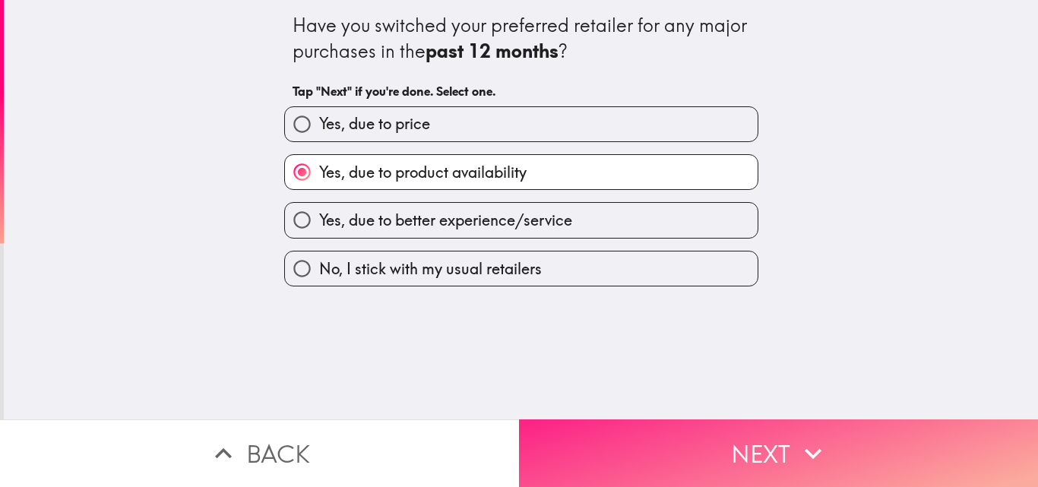
click at [784, 451] on button "Next" at bounding box center [778, 453] width 519 height 68
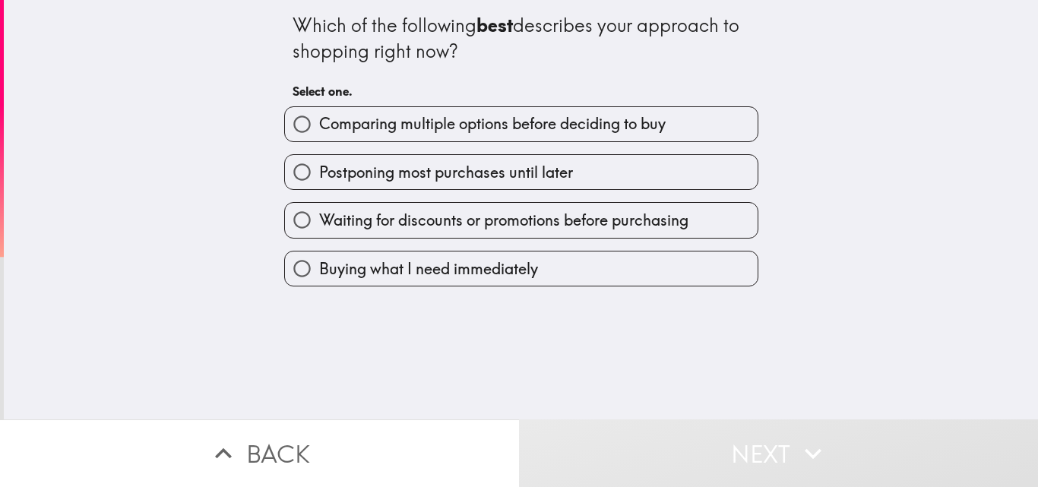
click at [923, 331] on div "Which of the following best describes your approach to shopping right now? Sele…" at bounding box center [521, 209] width 1034 height 419
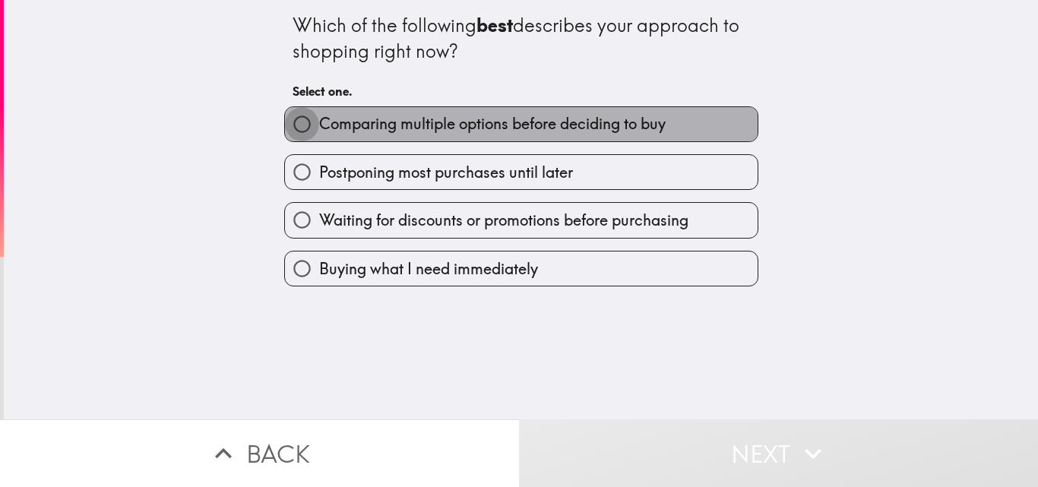
click at [293, 120] on input "Comparing multiple options before deciding to buy" at bounding box center [302, 124] width 34 height 34
radio input "true"
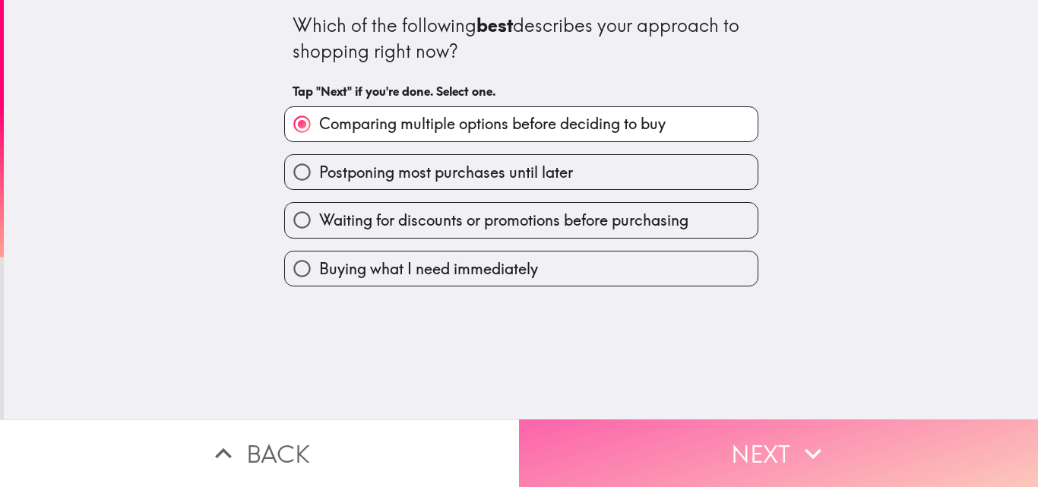
click at [799, 454] on icon "button" at bounding box center [812, 453] width 33 height 33
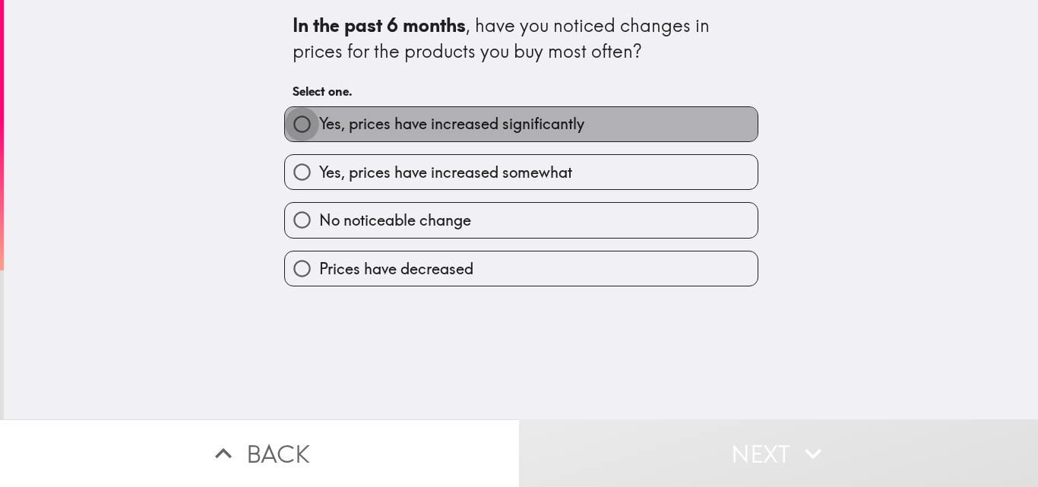
click at [307, 122] on input "Yes, prices have increased significantly" at bounding box center [302, 124] width 34 height 34
radio input "true"
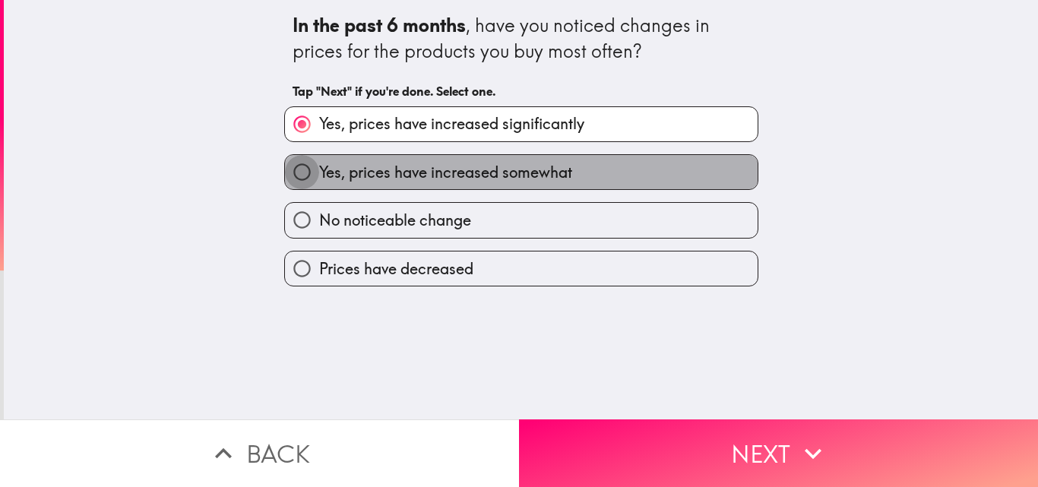
click at [297, 173] on input "Yes, prices have increased somewhat" at bounding box center [302, 172] width 34 height 34
radio input "true"
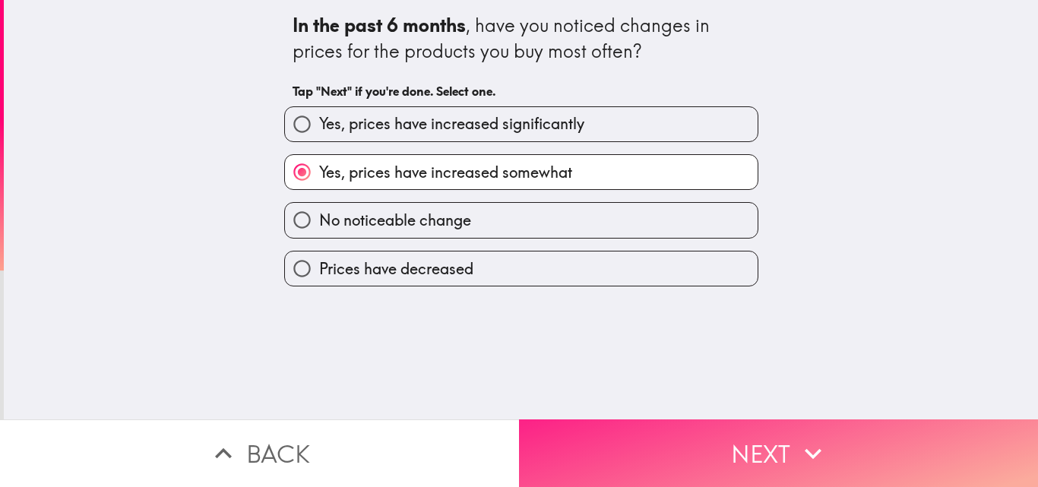
click at [774, 457] on button "Next" at bounding box center [778, 453] width 519 height 68
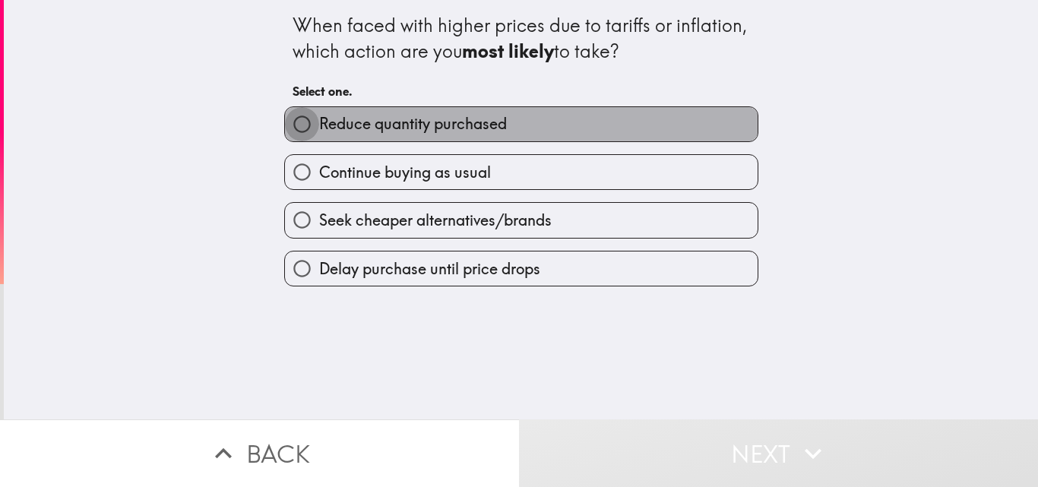
click at [296, 119] on input "Reduce quantity purchased" at bounding box center [302, 124] width 34 height 34
radio input "true"
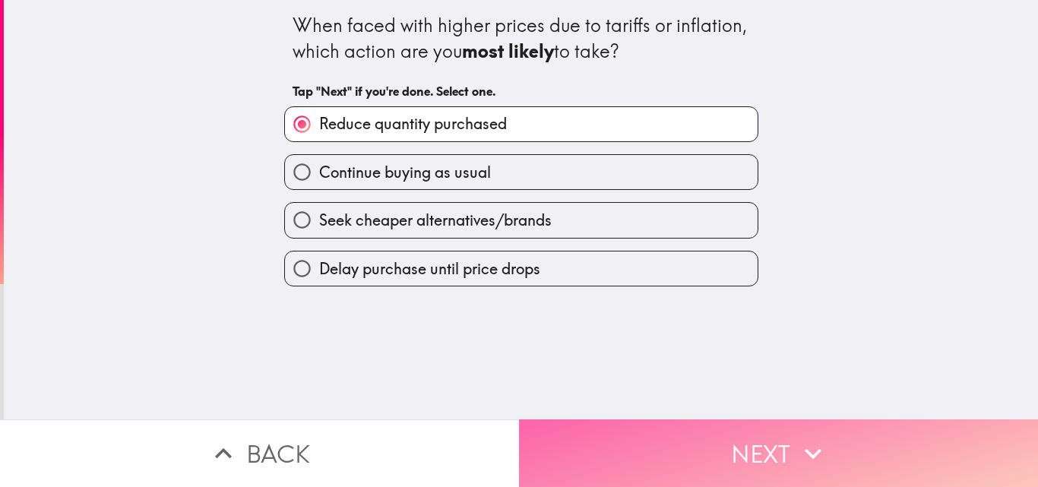
click at [787, 441] on button "Next" at bounding box center [778, 453] width 519 height 68
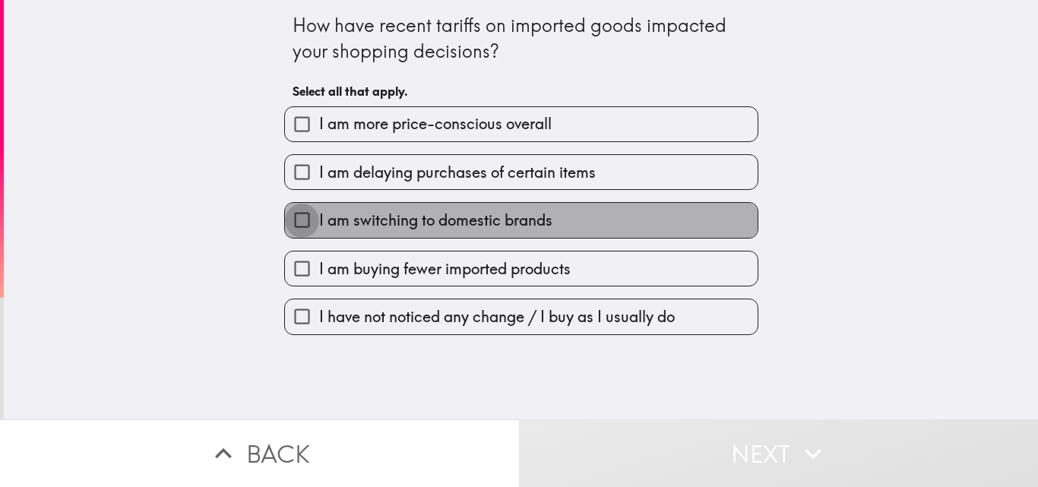
click at [290, 214] on input "I am switching to domestic brands" at bounding box center [302, 220] width 34 height 34
checkbox input "true"
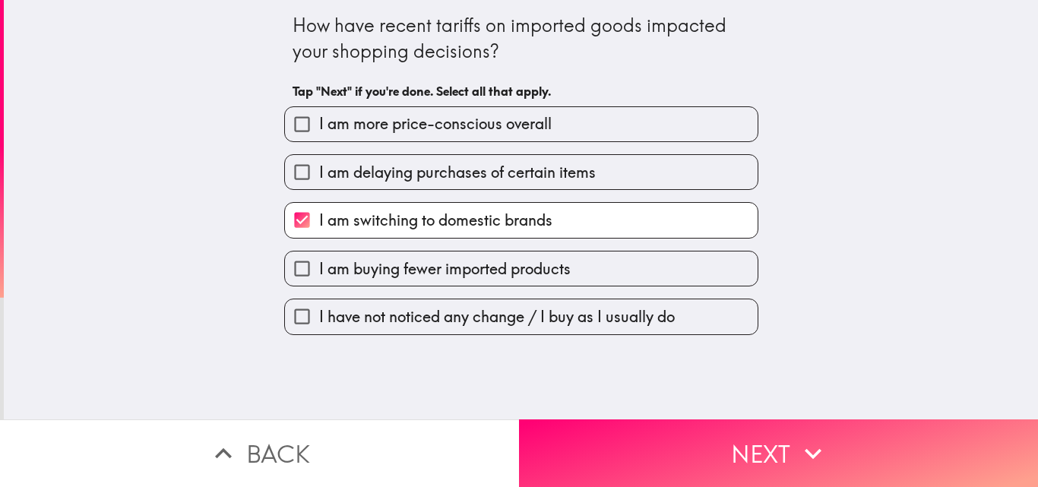
click at [217, 160] on div "How have recent tariffs on imported goods impacted your shopping decisions? Tap…" at bounding box center [521, 209] width 1034 height 419
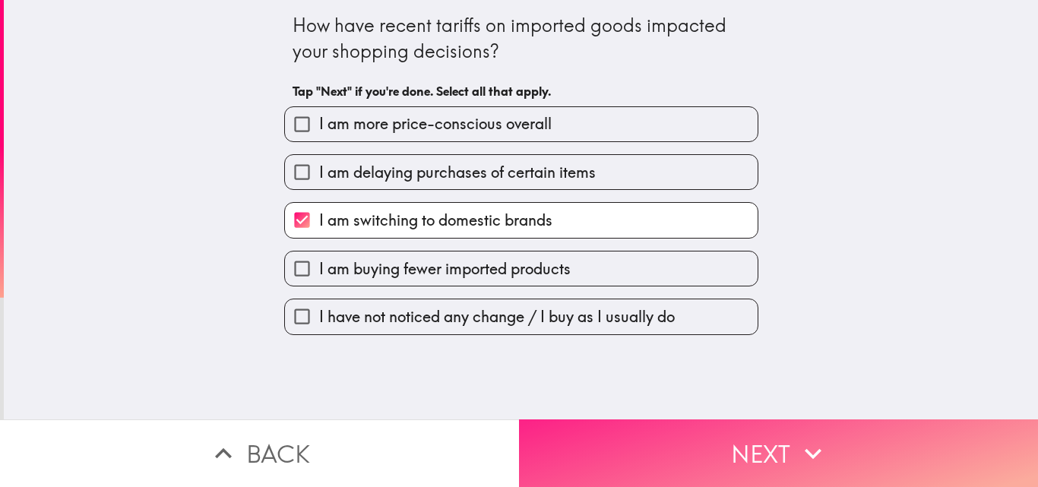
click at [786, 450] on button "Next" at bounding box center [778, 453] width 519 height 68
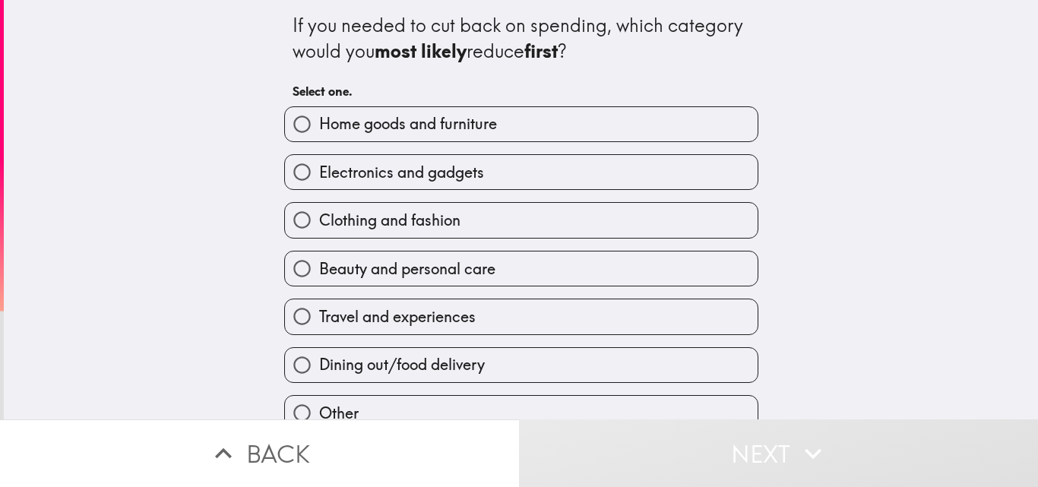
click at [854, 362] on div "If you needed to cut back on spending, which category would you most likely red…" at bounding box center [521, 209] width 1034 height 419
click at [177, 215] on div "If you needed to cut back on spending, which category would you most likely red…" at bounding box center [521, 209] width 1034 height 419
click at [214, 196] on div "If you needed to cut back on spending, which category would you most likely red…" at bounding box center [521, 209] width 1034 height 419
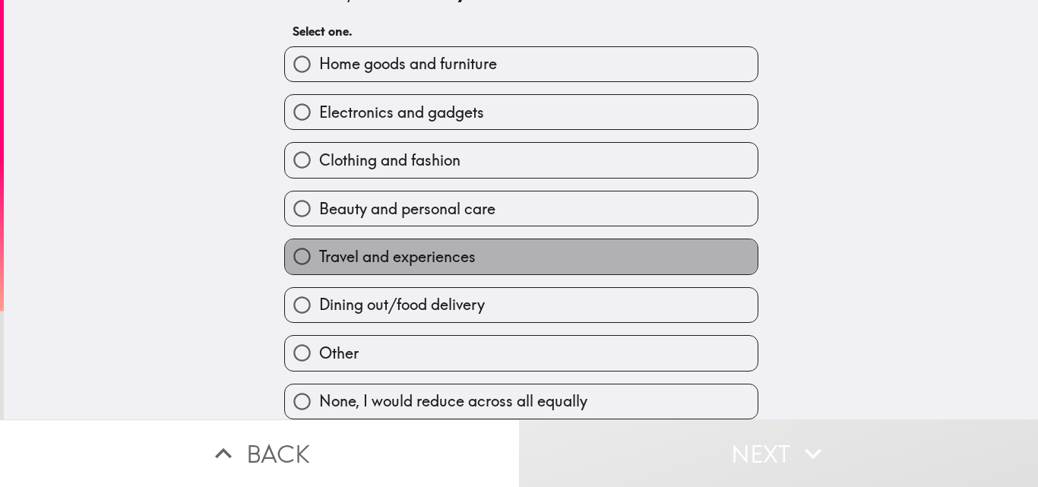
click at [321, 246] on span "Travel and experiences" at bounding box center [397, 256] width 157 height 21
click at [319, 240] on input "Travel and experiences" at bounding box center [302, 256] width 34 height 34
radio input "true"
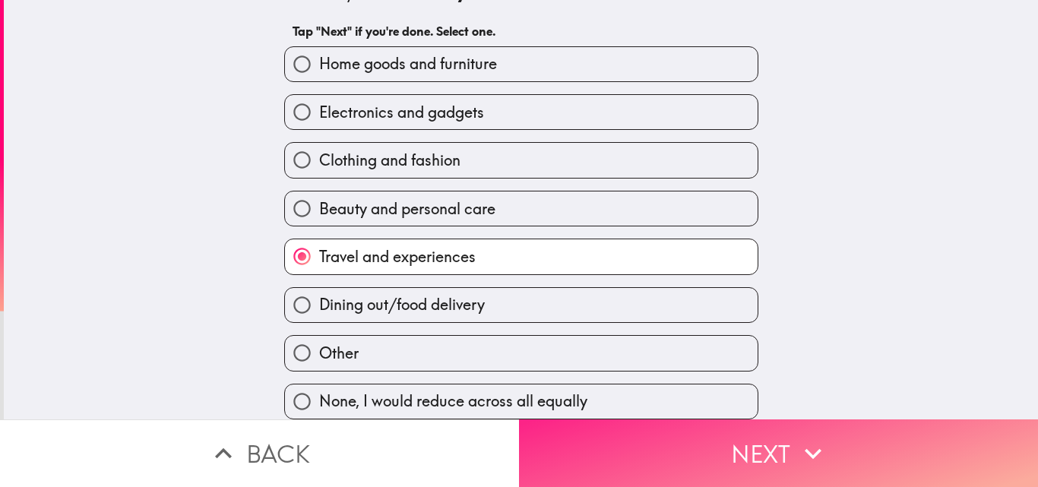
click at [813, 444] on icon "button" at bounding box center [812, 453] width 33 height 33
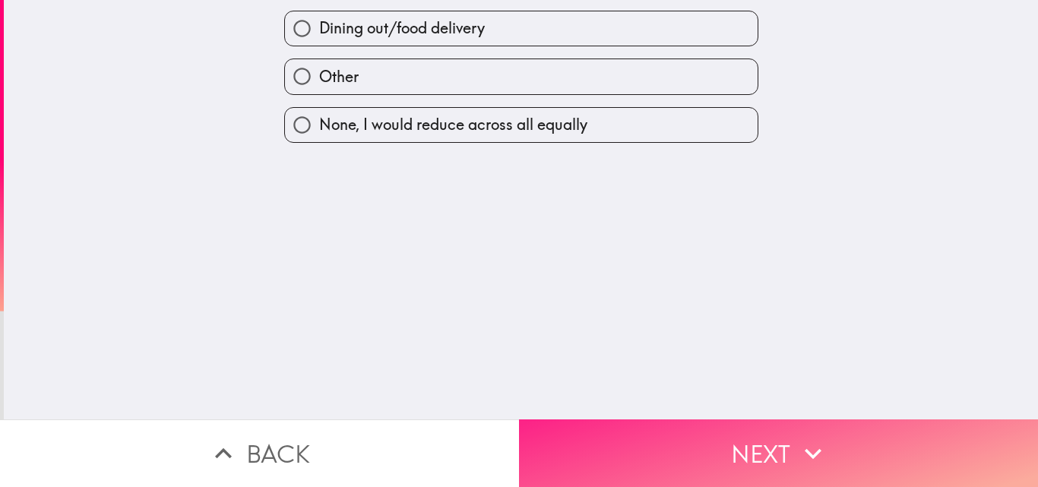
scroll to position [0, 0]
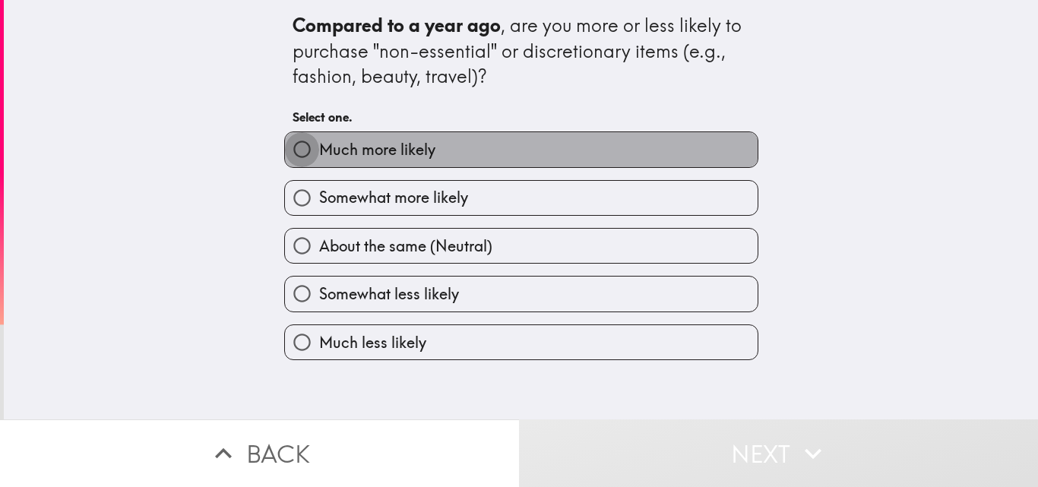
click at [299, 144] on input "Much more likely" at bounding box center [302, 149] width 34 height 34
radio input "true"
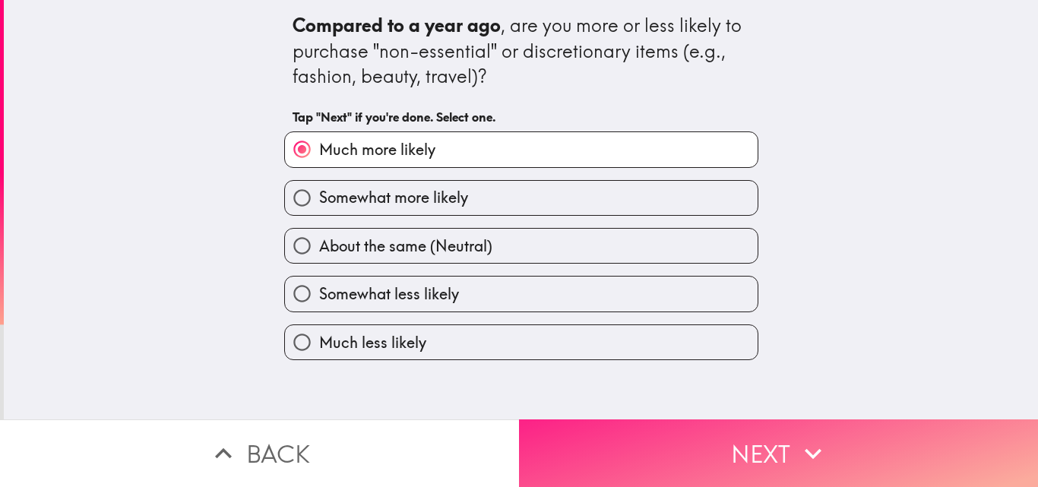
click at [800, 444] on icon "button" at bounding box center [812, 453] width 33 height 33
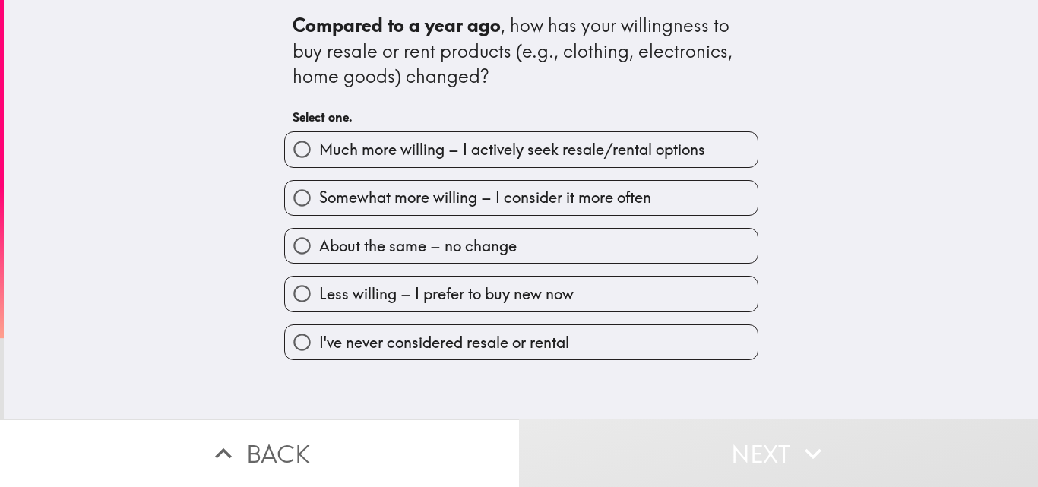
click at [187, 145] on div "Compared to a year ago , how has your willingness to buy resale or rent product…" at bounding box center [521, 209] width 1034 height 419
click at [319, 149] on span "Much more willing – I actively seek resale/rental options" at bounding box center [512, 149] width 386 height 21
click at [308, 149] on input "Much more willing – I actively seek resale/rental options" at bounding box center [302, 149] width 34 height 34
radio input "true"
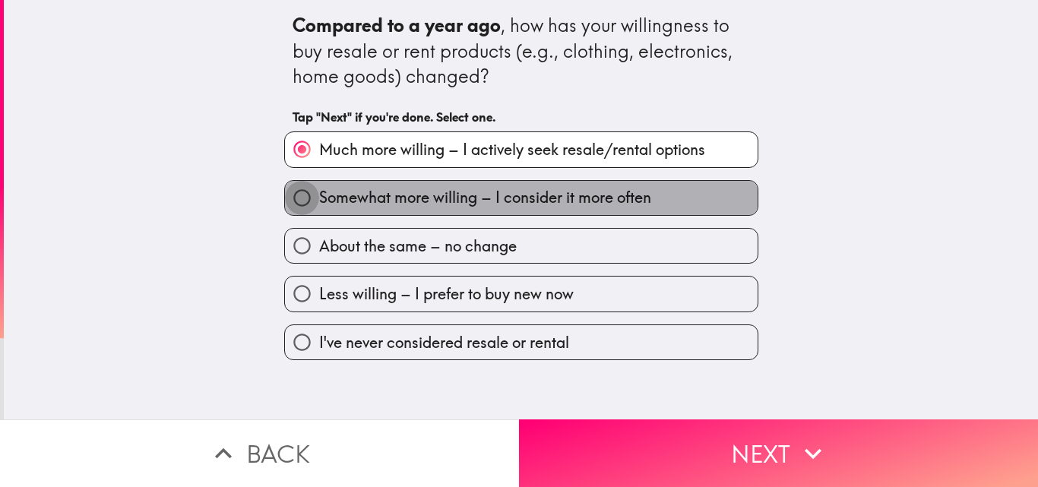
click at [306, 185] on input "Somewhat more willing – I consider it more often" at bounding box center [302, 198] width 34 height 34
radio input "true"
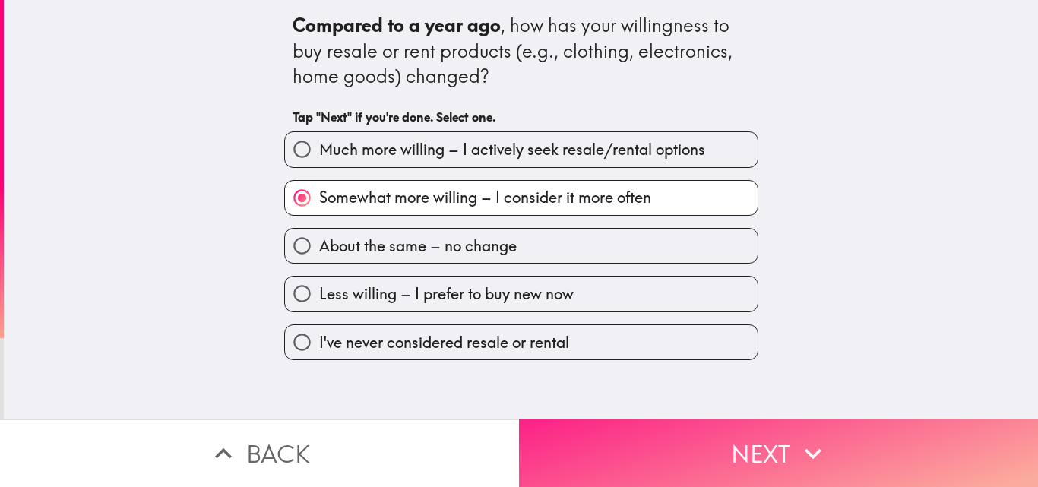
click at [796, 445] on icon "button" at bounding box center [812, 453] width 33 height 33
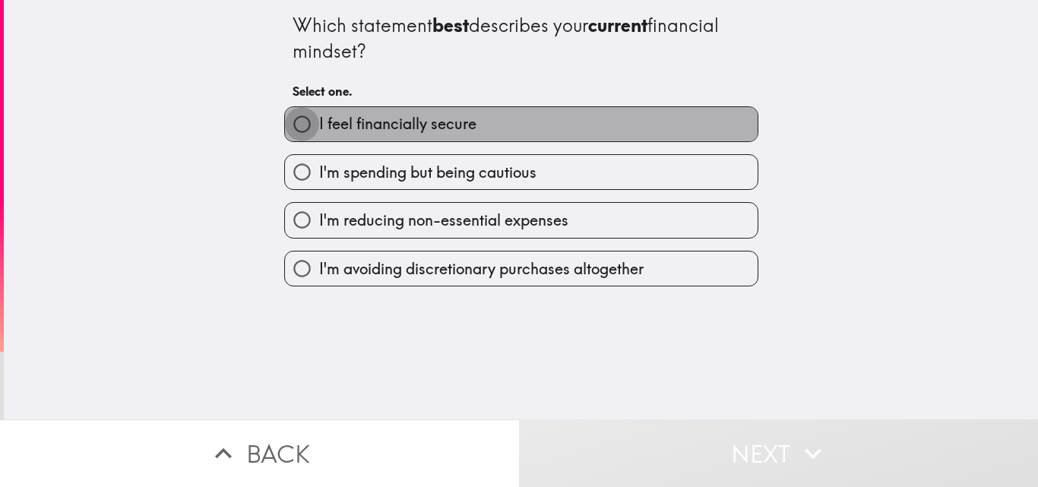
click at [293, 109] on input "I feel financially secure" at bounding box center [302, 124] width 34 height 34
radio input "true"
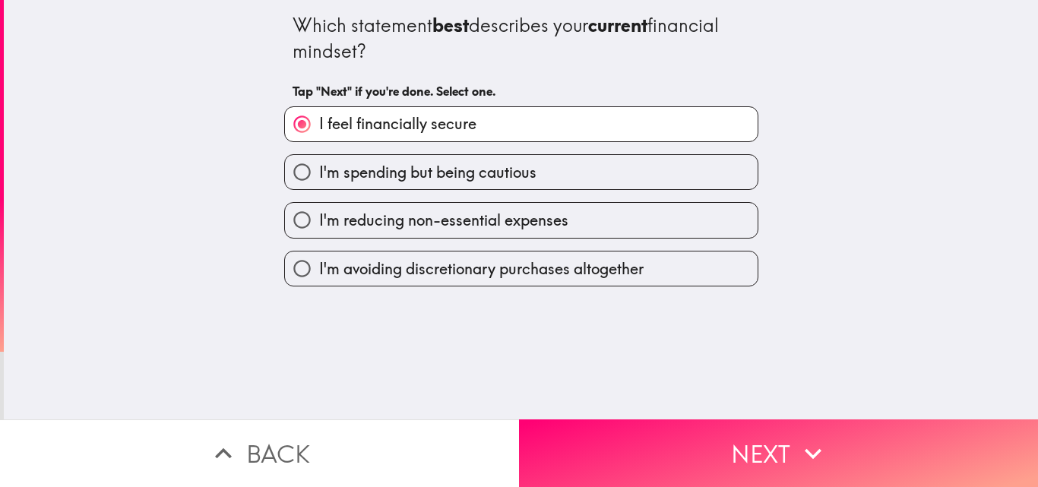
click at [311, 156] on label "I'm spending but being cautious" at bounding box center [521, 172] width 473 height 34
click at [311, 156] on input "I'm spending but being cautious" at bounding box center [302, 172] width 34 height 34
radio input "true"
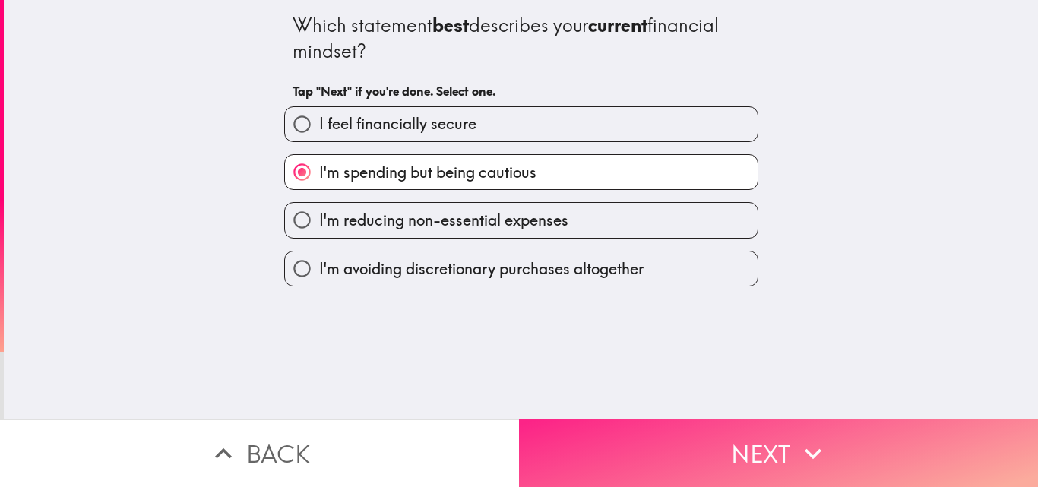
click at [789, 430] on button "Next" at bounding box center [778, 453] width 519 height 68
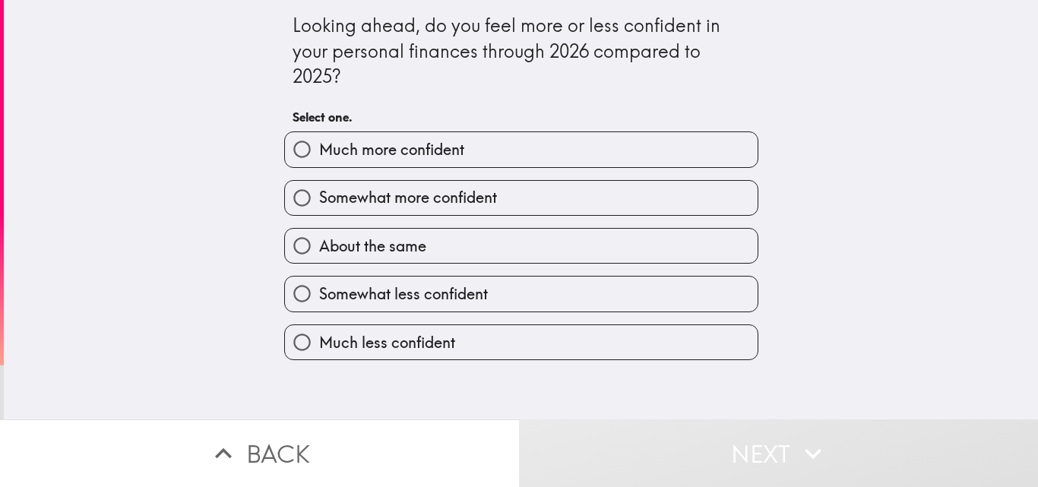
click at [197, 146] on div "Looking ahead, do you feel more or less confident in your personal finances thr…" at bounding box center [521, 209] width 1034 height 419
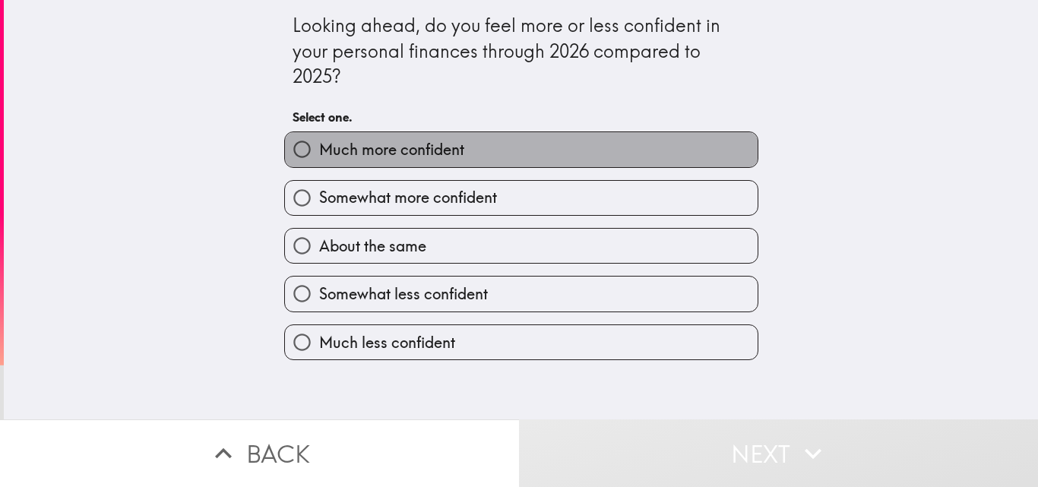
click at [319, 157] on span "Much more confident" at bounding box center [391, 149] width 145 height 21
click at [315, 157] on input "Much more confident" at bounding box center [302, 149] width 34 height 34
radio input "true"
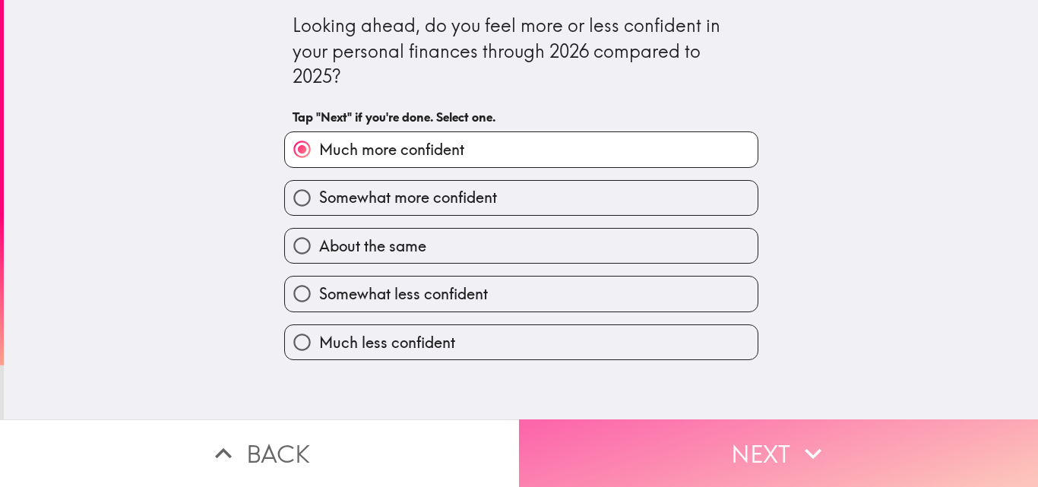
click at [776, 451] on button "Next" at bounding box center [778, 453] width 519 height 68
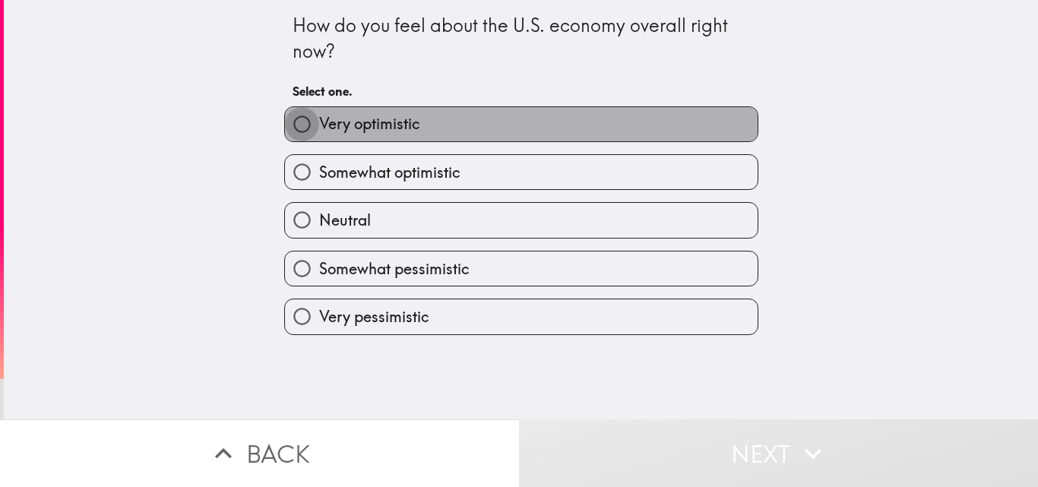
click at [302, 129] on input "Very optimistic" at bounding box center [302, 124] width 34 height 34
radio input "true"
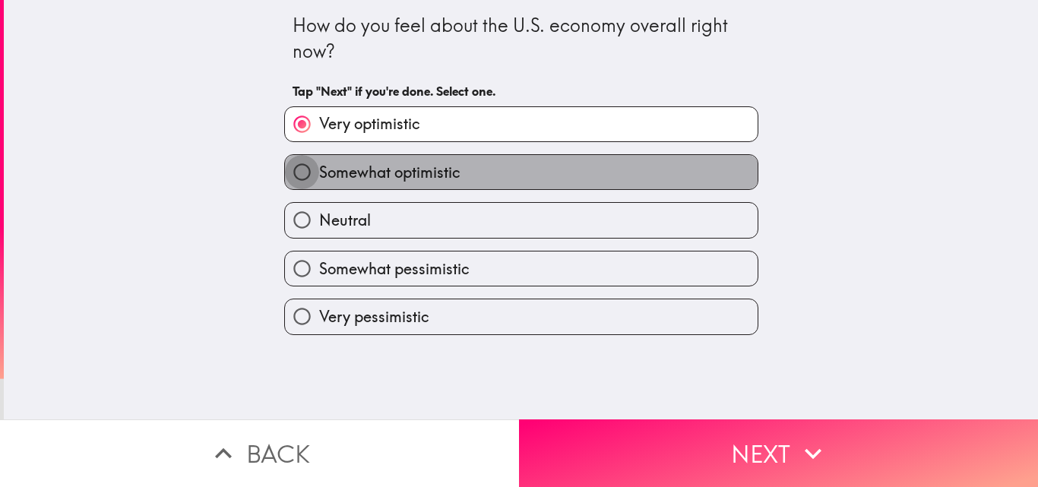
click at [305, 169] on input "Somewhat optimistic" at bounding box center [302, 172] width 34 height 34
radio input "true"
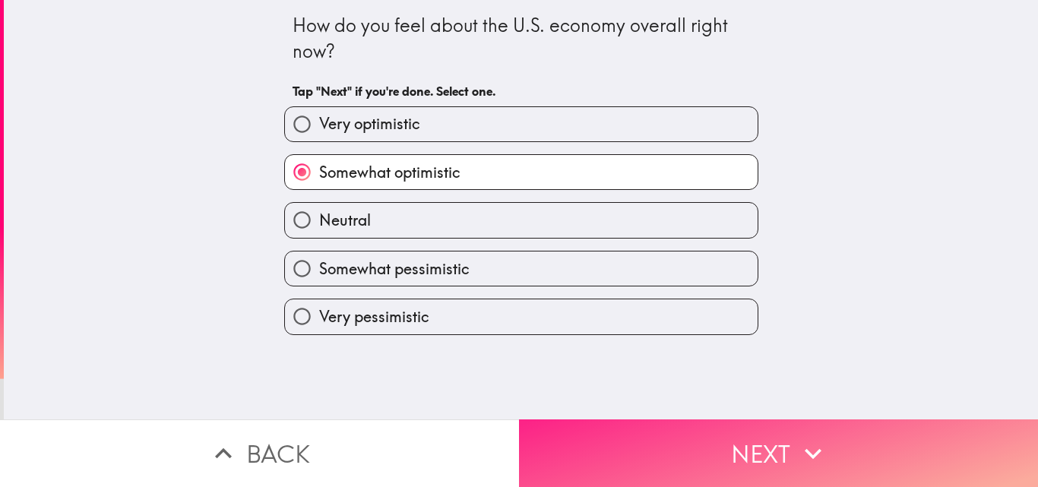
click at [798, 437] on icon "button" at bounding box center [812, 453] width 33 height 33
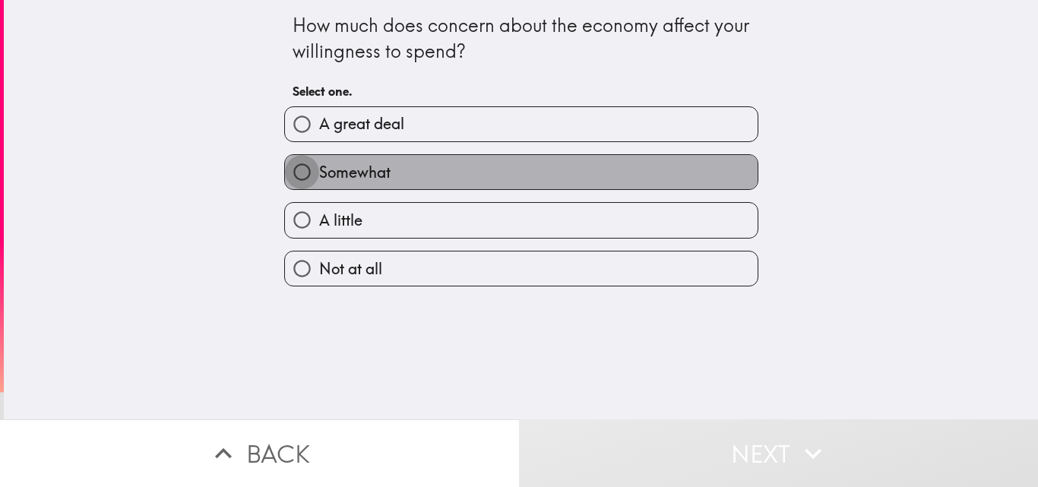
click at [303, 175] on input "Somewhat" at bounding box center [302, 172] width 34 height 34
radio input "true"
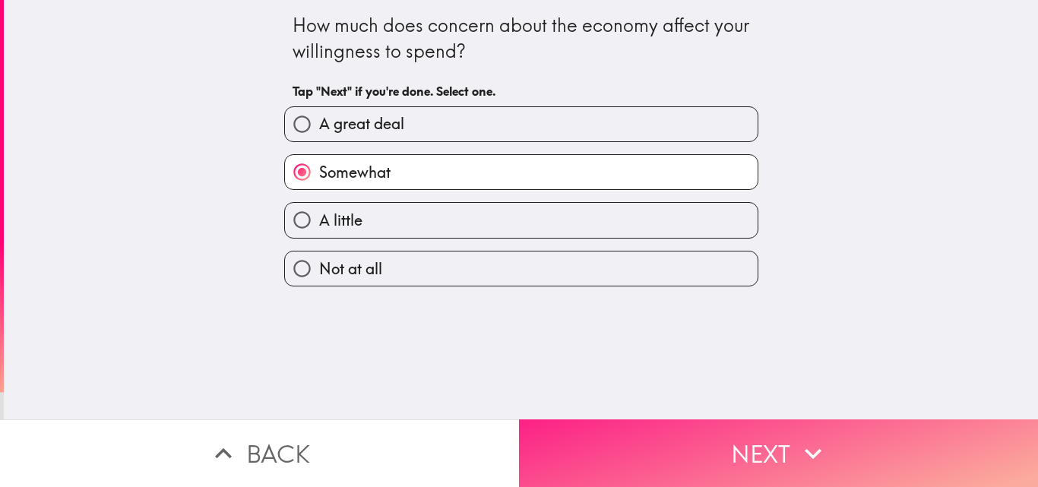
click at [810, 448] on icon "button" at bounding box center [813, 453] width 17 height 11
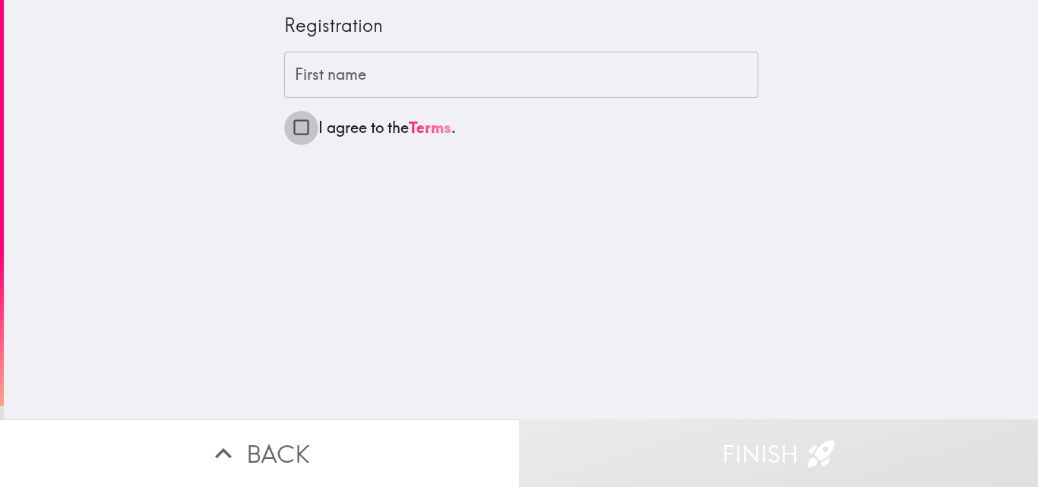
click at [290, 123] on input "I agree to the Terms ." at bounding box center [301, 127] width 34 height 34
checkbox input "true"
click at [302, 77] on div "First name First name" at bounding box center [521, 75] width 474 height 47
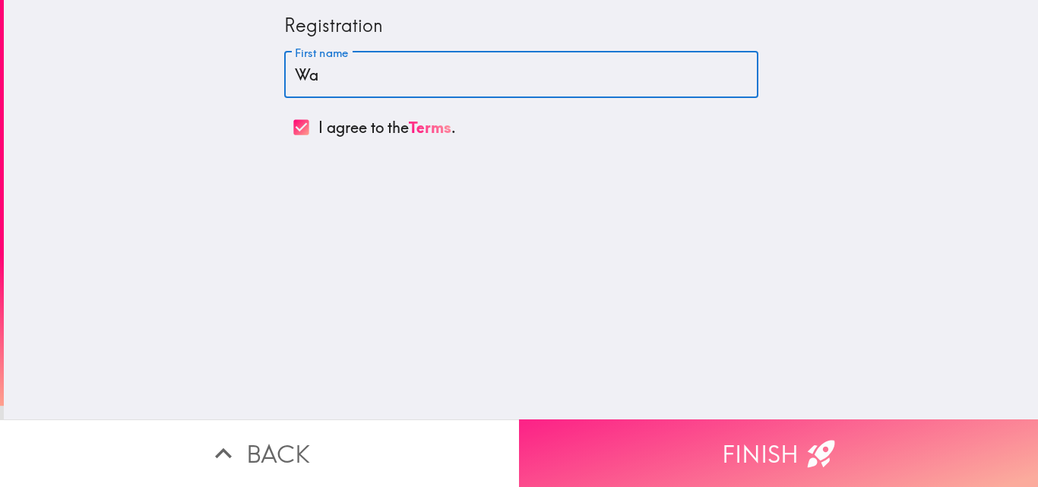
type input "Wah"
click at [805, 437] on icon "button" at bounding box center [821, 453] width 33 height 33
